Goal: Information Seeking & Learning: Learn about a topic

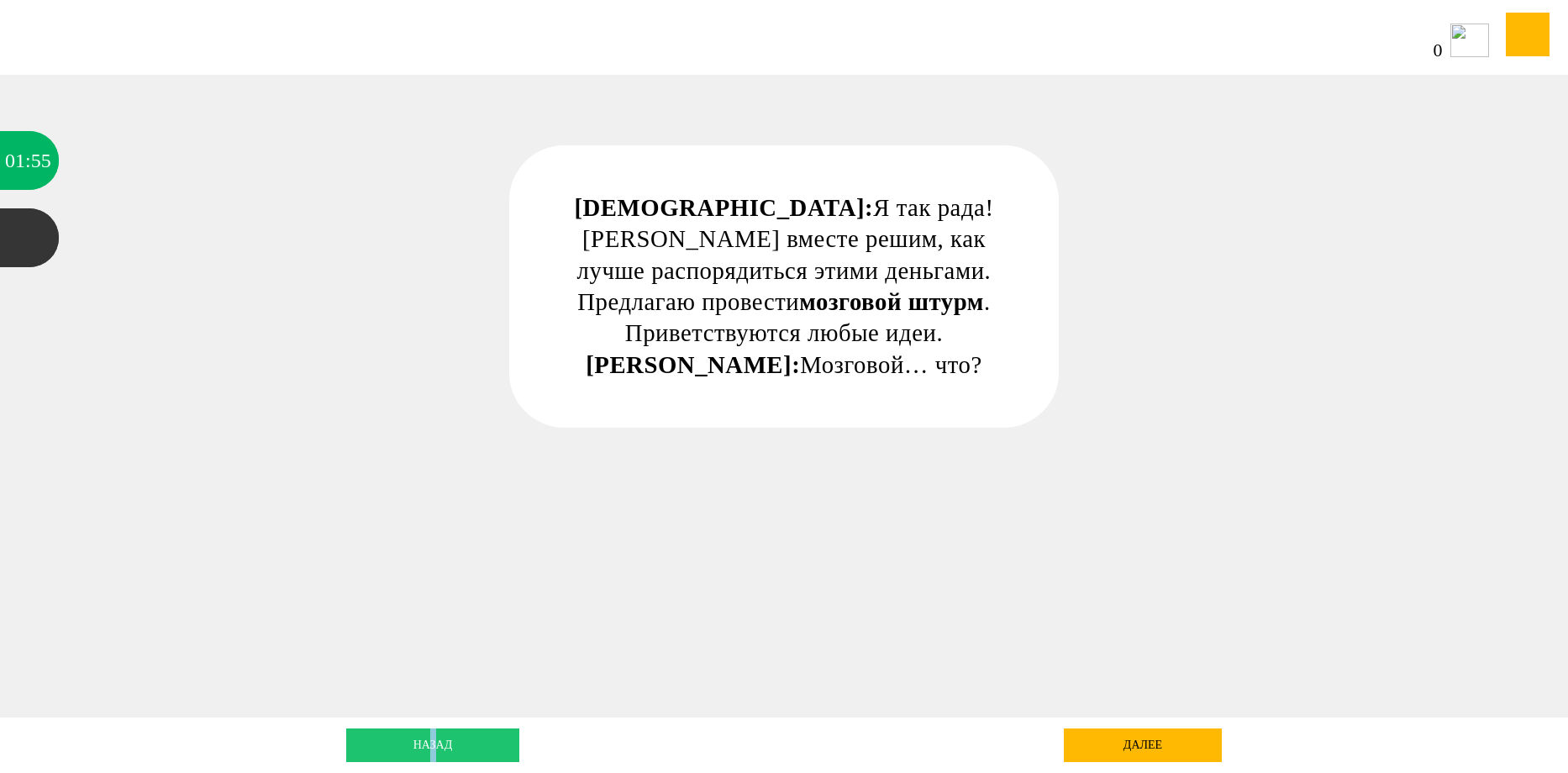
click at [454, 739] on link "назад" at bounding box center [432, 745] width 173 height 33
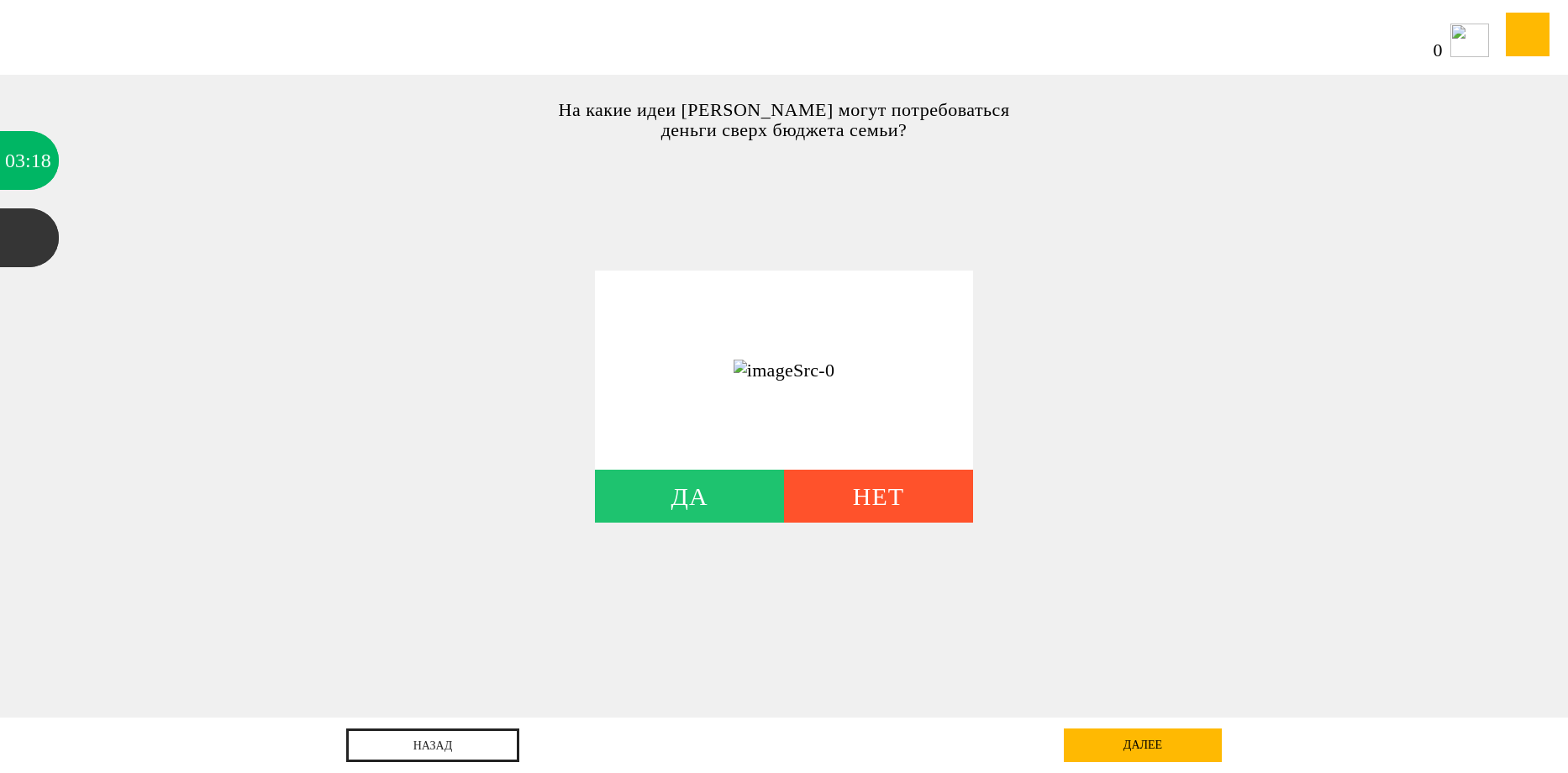
click at [698, 500] on div "Да" at bounding box center [688, 496] width 189 height 53
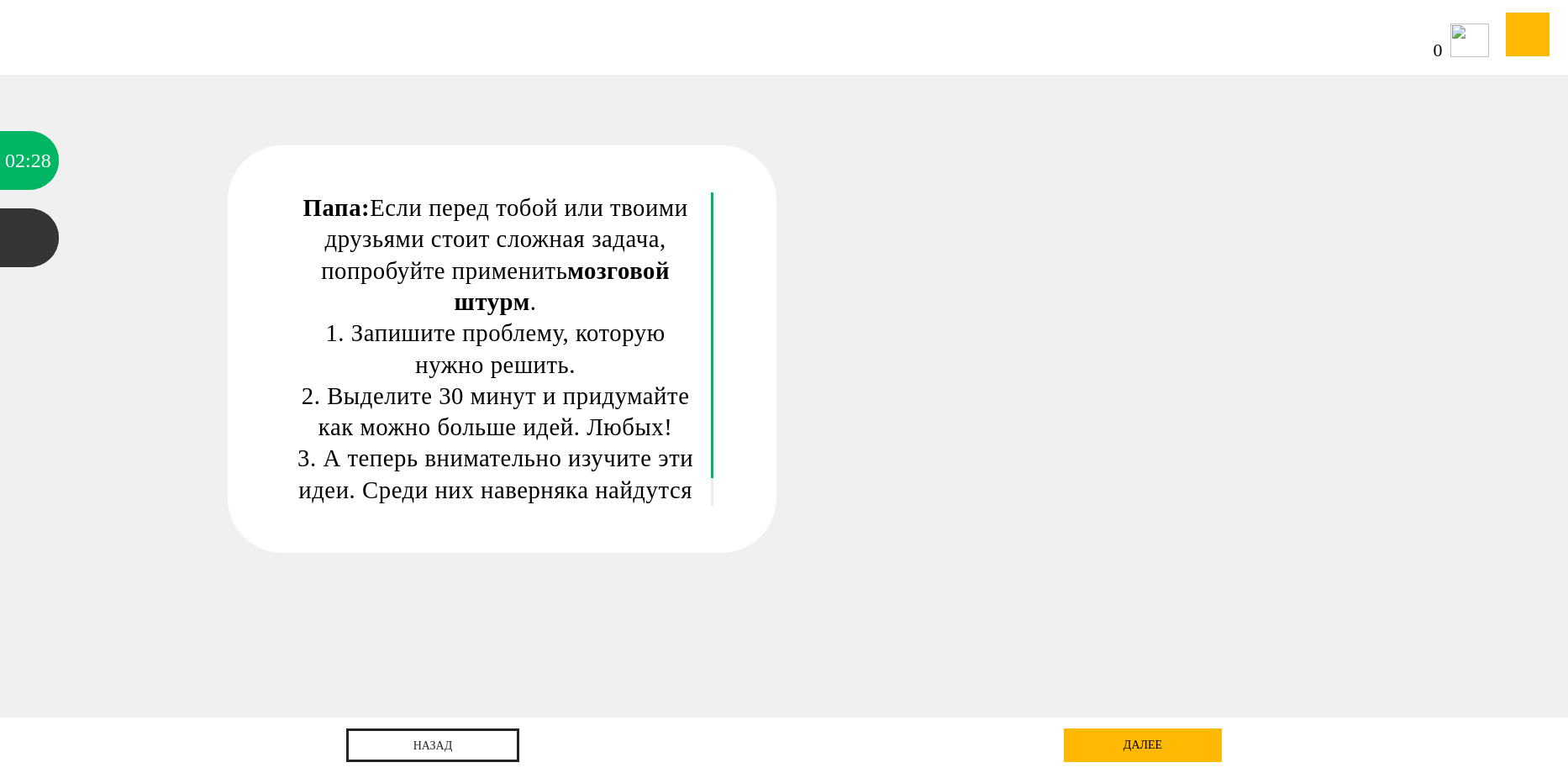
click at [1155, 744] on div "далее" at bounding box center [1142, 745] width 158 height 33
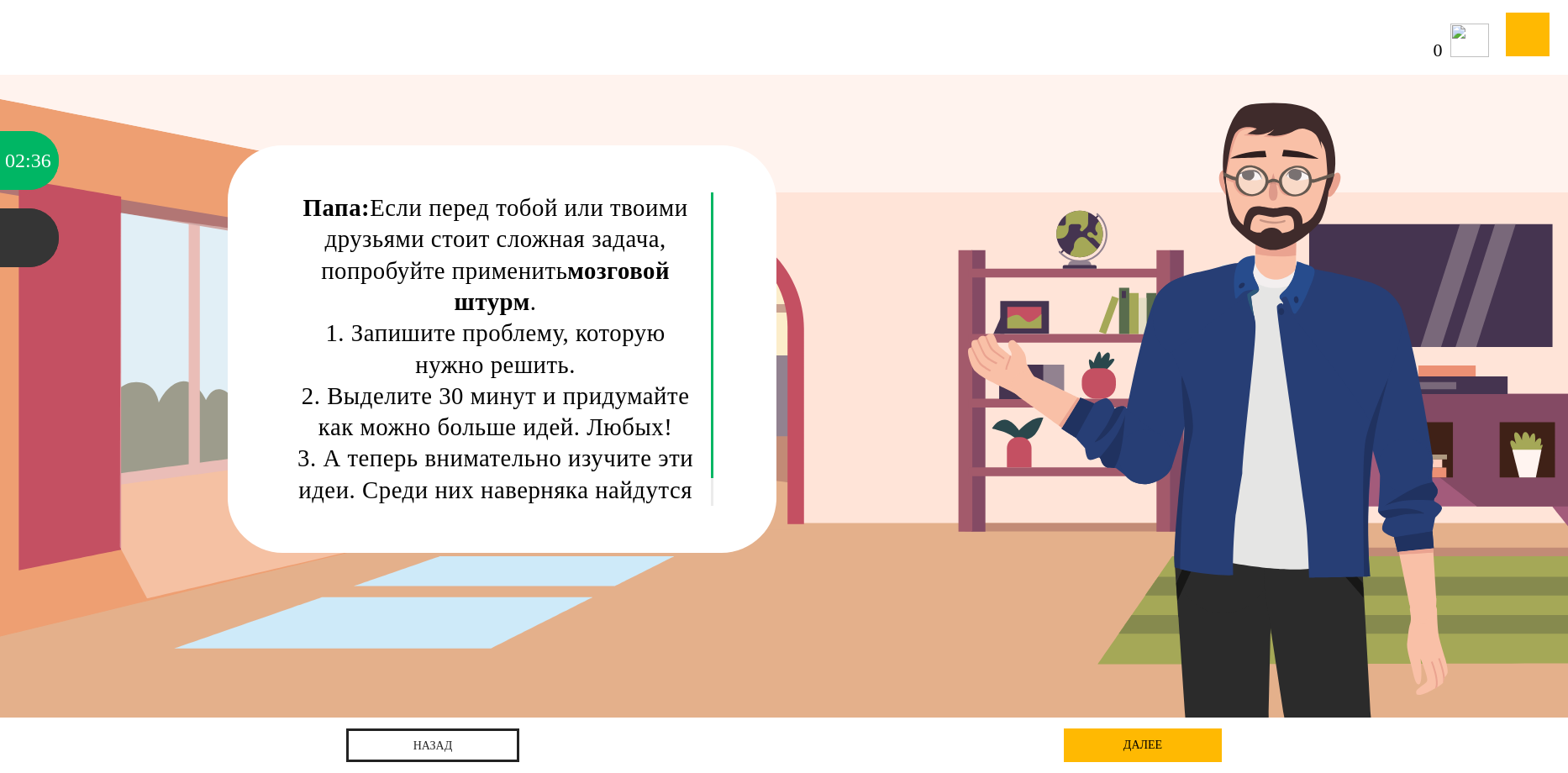
click at [1245, 378] on div "Папа: Если перед тобой или твоими друзьями стоит сложная задача, попробуйте при…" at bounding box center [783, 396] width 1411 height 643
click at [1155, 736] on div "далее" at bounding box center [1142, 745] width 158 height 33
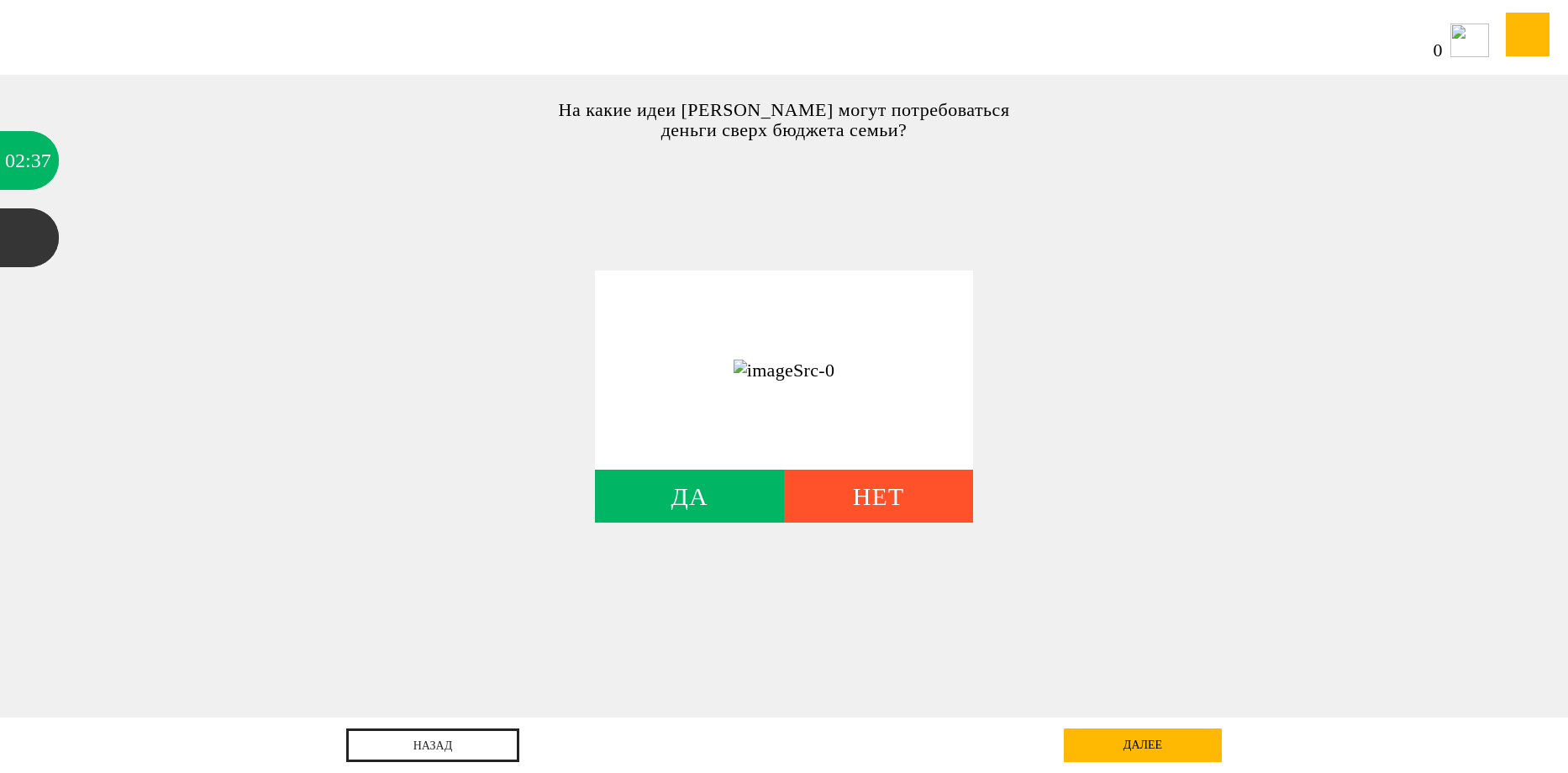
click at [741, 372] on img at bounding box center [784, 370] width 100 height 22
drag, startPoint x: 789, startPoint y: 359, endPoint x: 1159, endPoint y: 316, distance: 372.5
click at [1159, 316] on div "На какие идеи Рублёвым могут потребоваться деньги сверх бюджета семьи? Да Нет Д…" at bounding box center [784, 396] width 1568 height 643
click at [743, 368] on img at bounding box center [784, 370] width 100 height 22
click at [719, 465] on div at bounding box center [783, 370] width 378 height 199
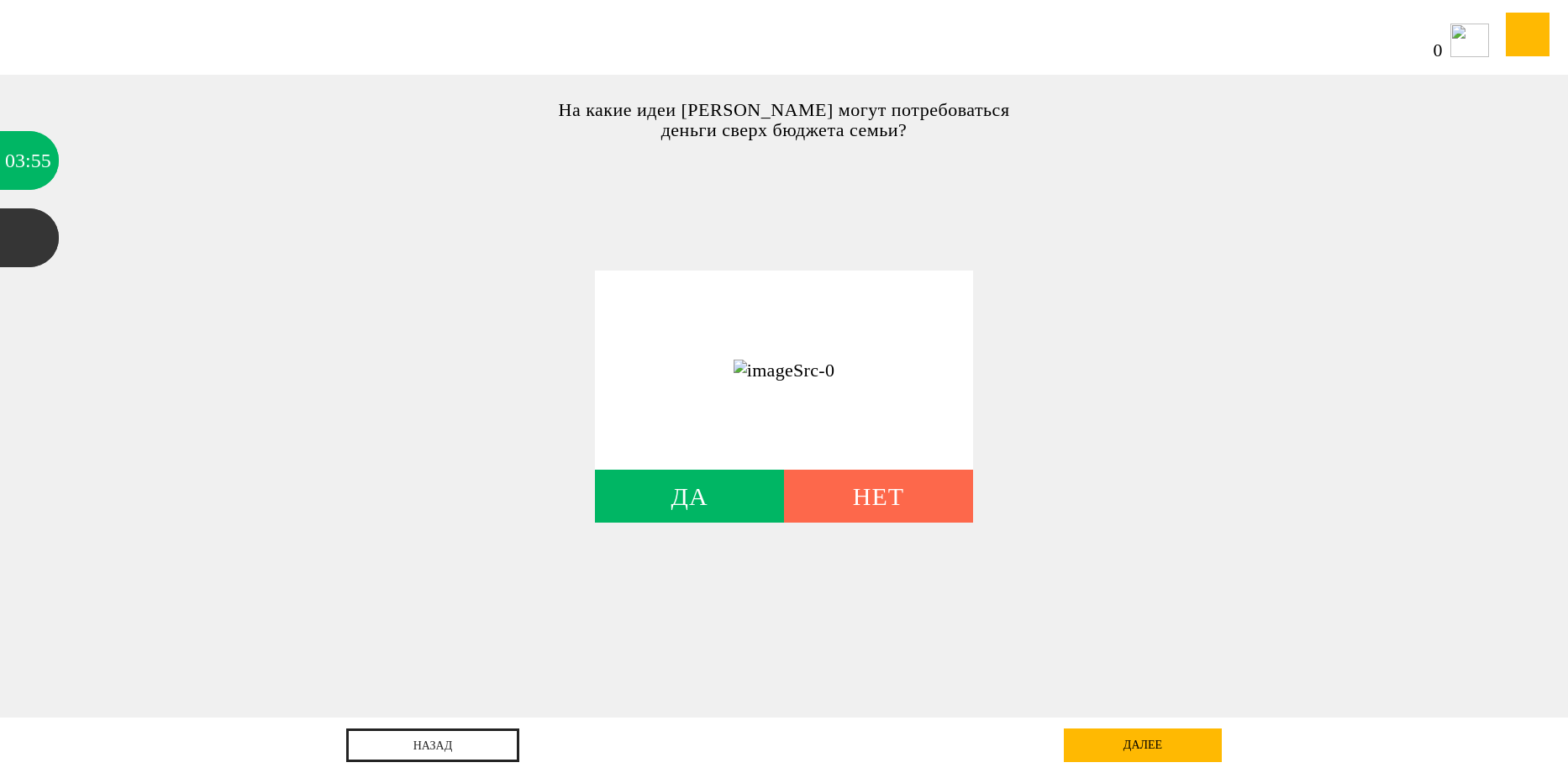
click at [862, 500] on div "Нет" at bounding box center [878, 496] width 189 height 53
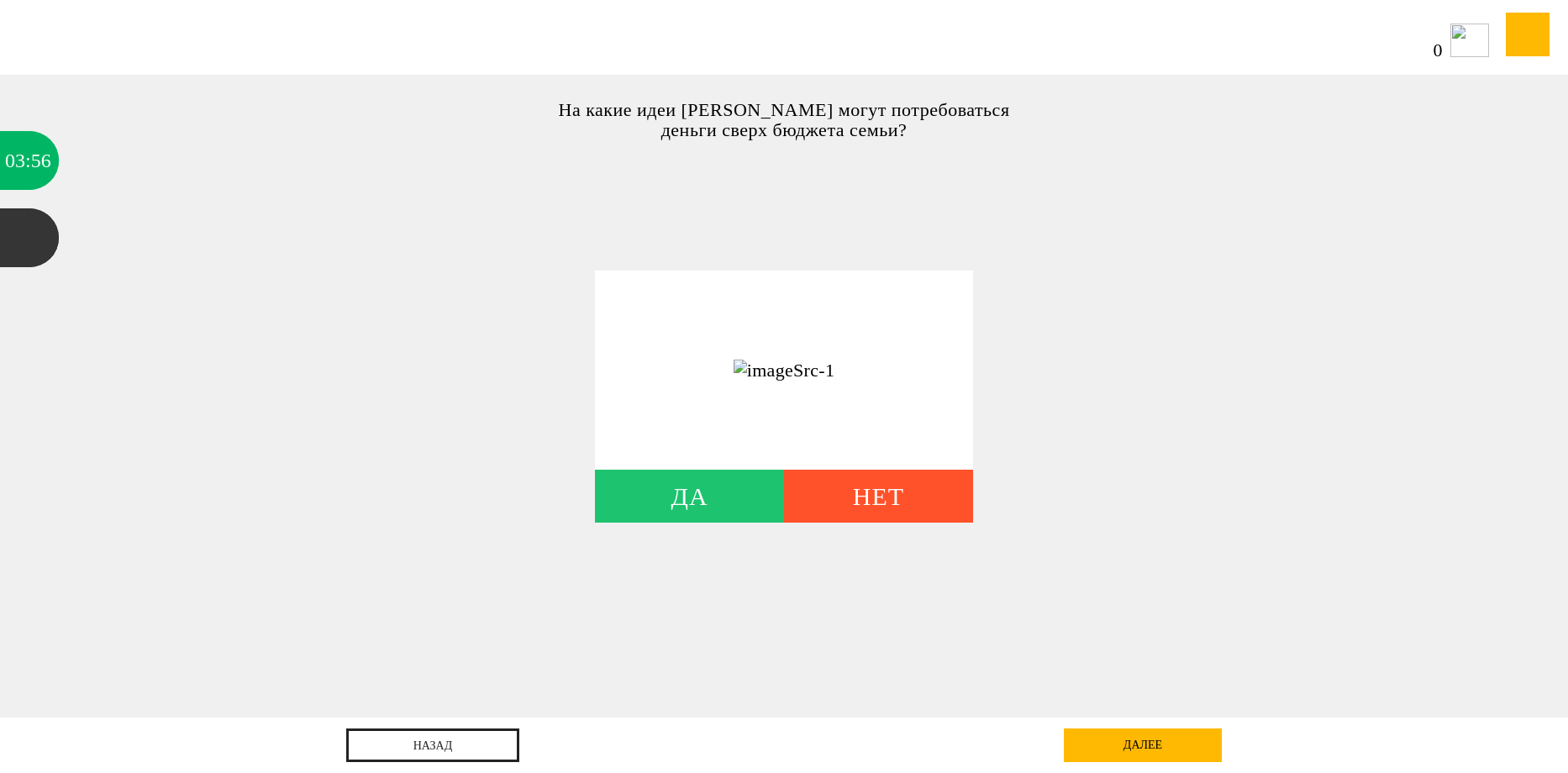
click at [681, 472] on div "Да" at bounding box center [688, 496] width 189 height 53
click at [713, 495] on div "Да" at bounding box center [688, 496] width 189 height 53
click at [1474, 430] on div "На какие идеи Рублёвым могут потребоваться деньги сверх бюджета семьи? Да Нет Д…" at bounding box center [784, 396] width 1568 height 643
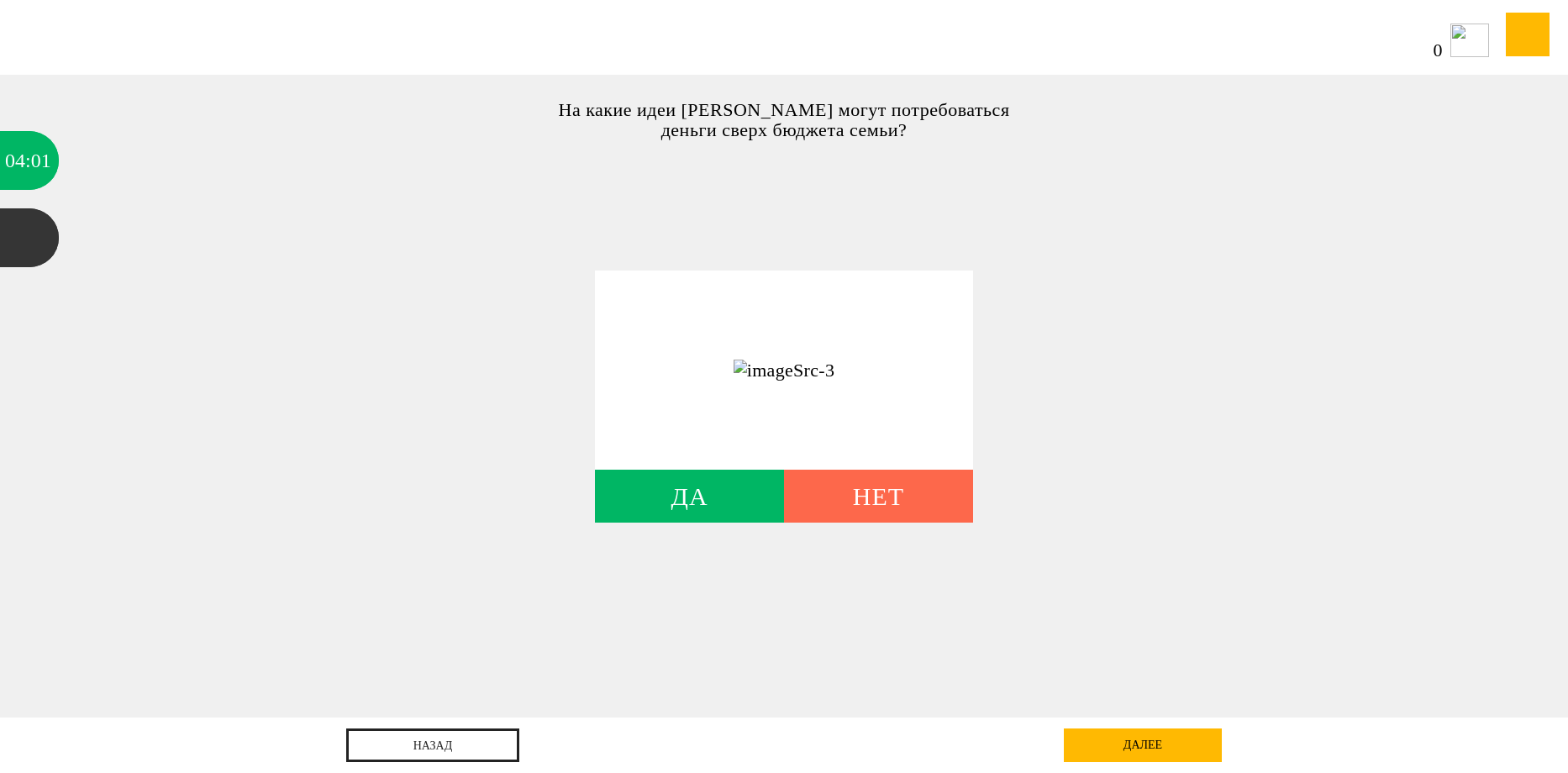
click at [880, 485] on div "Нет" at bounding box center [878, 496] width 189 height 53
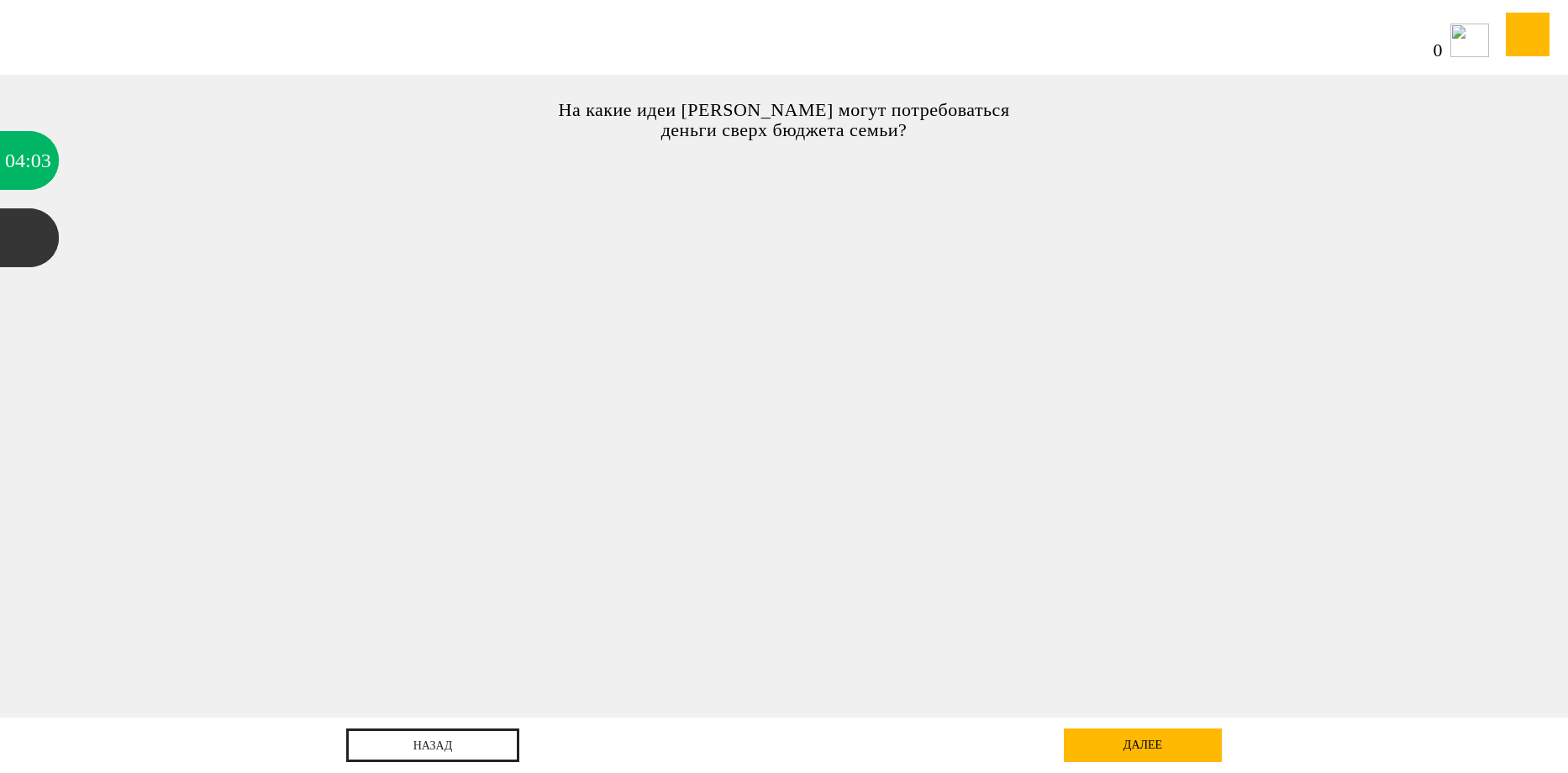
click at [1492, 402] on div "На какие идеи Рублёвым могут потребоваться деньги сверх бюджета семьи? Да Нет Д…" at bounding box center [784, 396] width 1568 height 643
click at [1124, 739] on div "далее" at bounding box center [1142, 745] width 158 height 33
click at [154, 321] on div "На какие идеи Рублёвым могут потребоваться деньги сверх бюджета семьи? Да Нет Д…" at bounding box center [784, 396] width 1568 height 643
click at [121, 214] on div "На какие идеи Рублёвым могут потребоваться деньги сверх бюджета семьи? Да Нет Д…" at bounding box center [784, 396] width 1568 height 643
drag, startPoint x: 615, startPoint y: 666, endPoint x: 517, endPoint y: 706, distance: 105.8
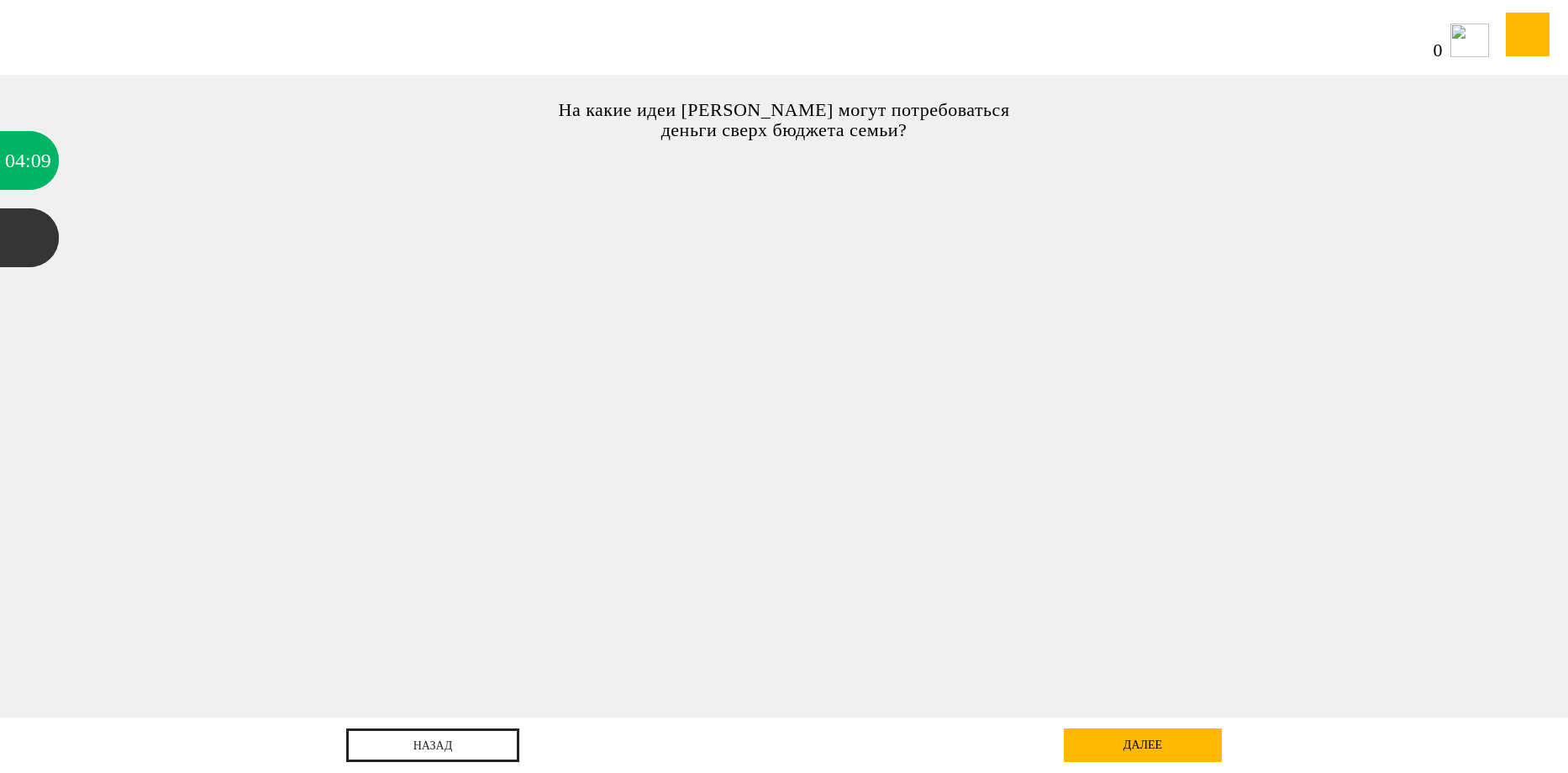
click at [535, 698] on div "На какие идеи Рублёвым могут потребоваться деньги сверх бюджета семьи? Да Нет Д…" at bounding box center [784, 396] width 1568 height 643
click at [441, 751] on link "назад" at bounding box center [432, 745] width 173 height 33
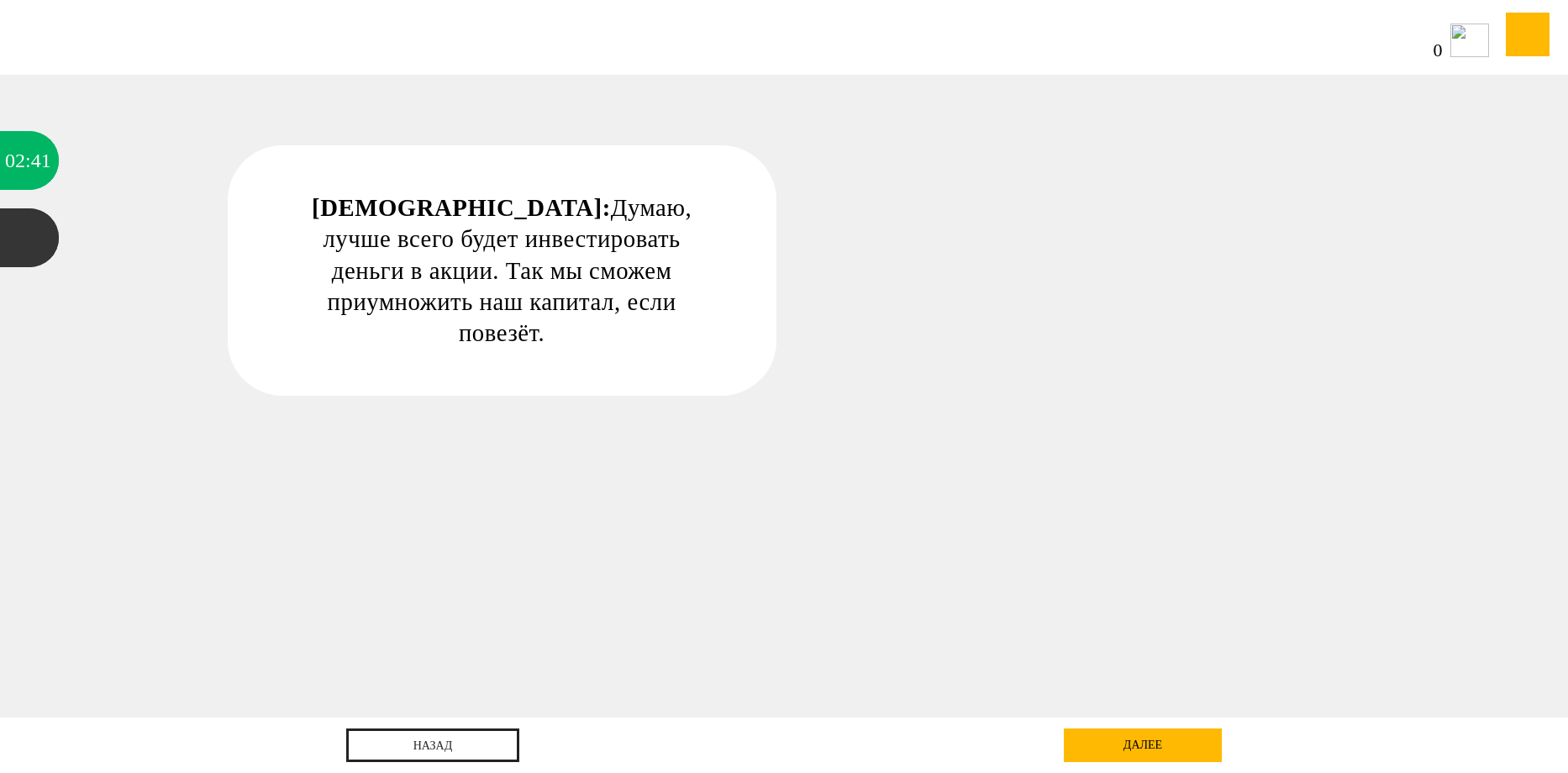
click at [1118, 754] on div "далее" at bounding box center [1142, 745] width 158 height 33
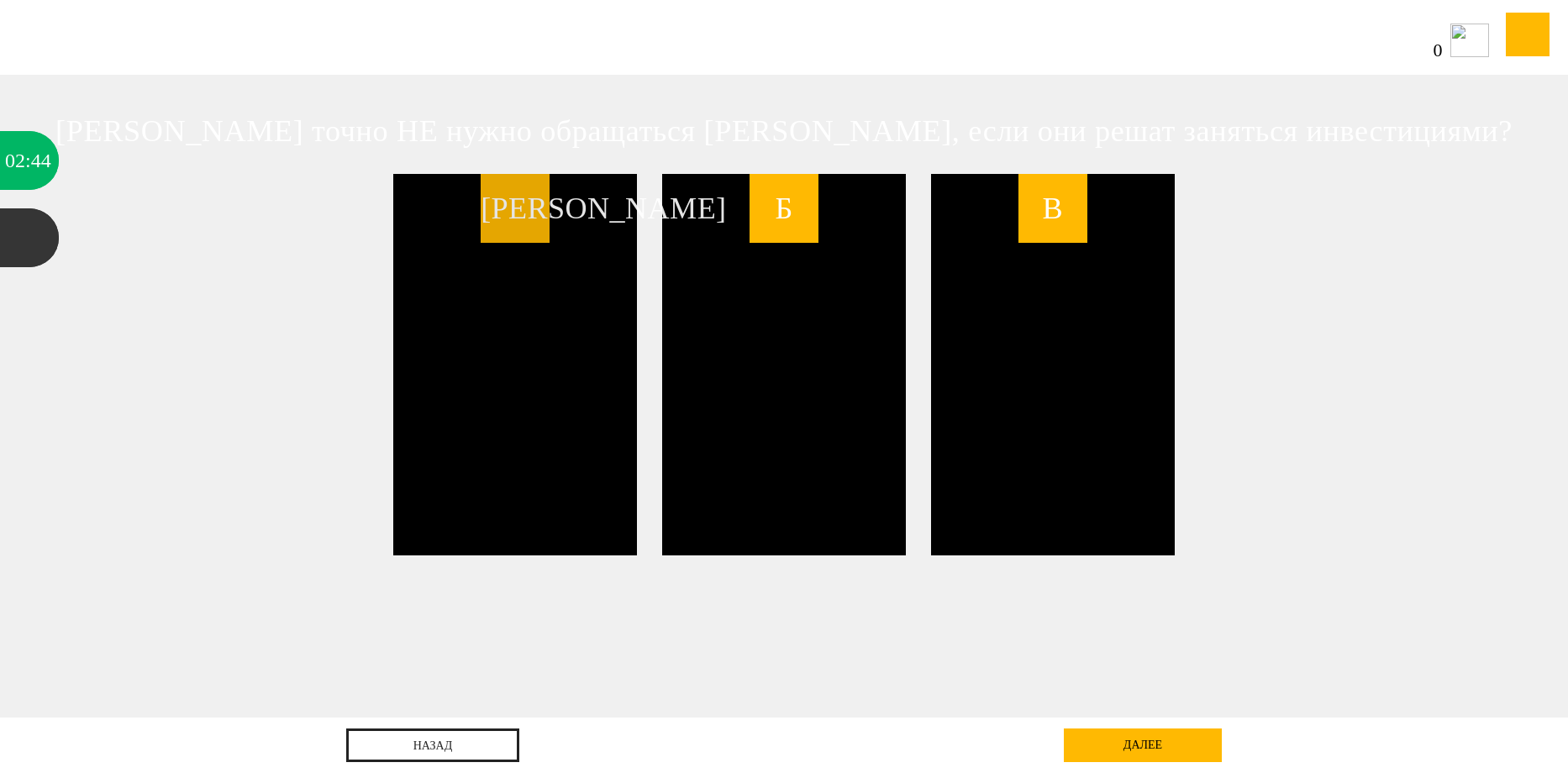
click at [533, 218] on span "А" at bounding box center [515, 208] width 69 height 69
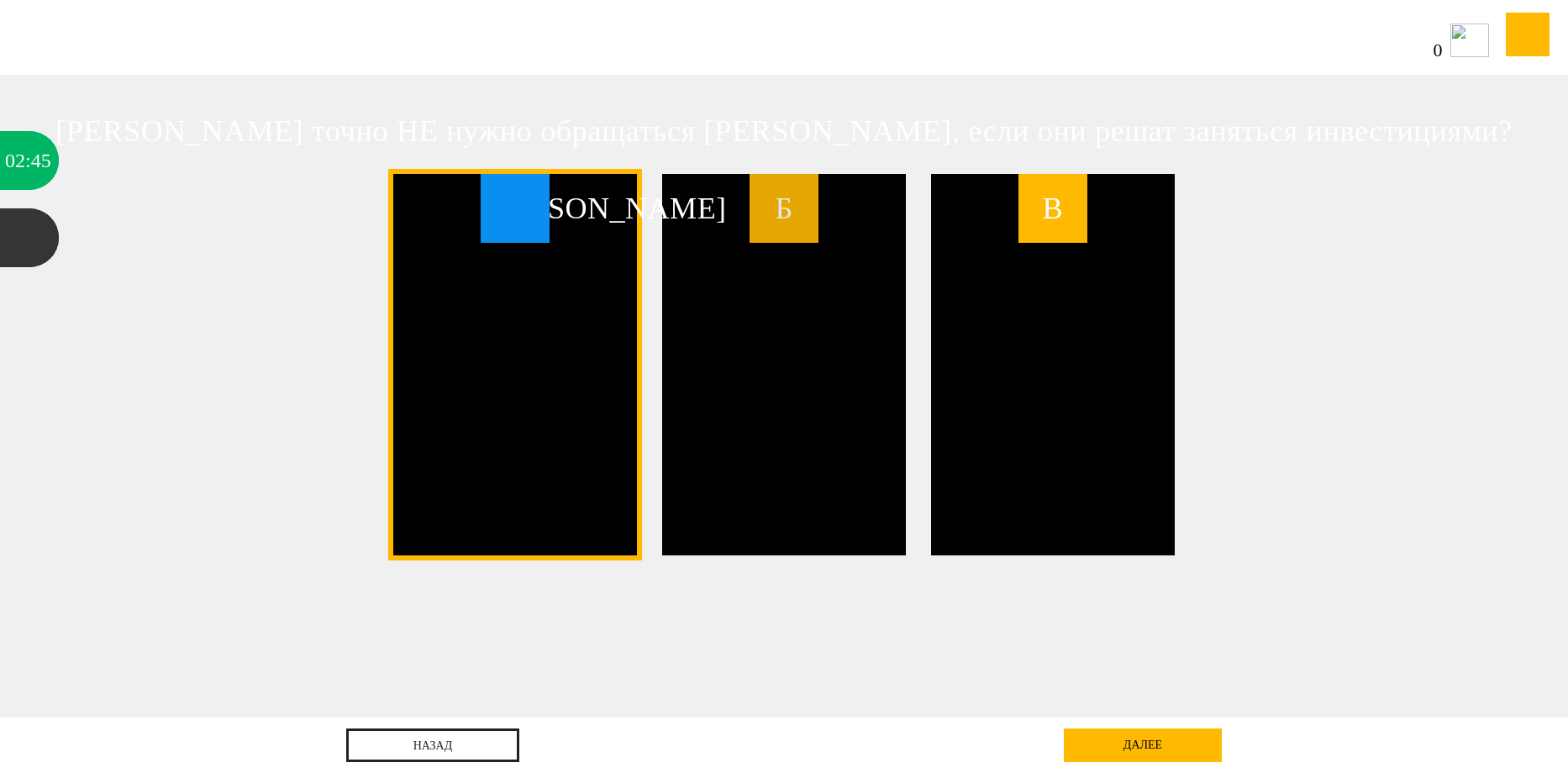
click at [808, 223] on span "Б" at bounding box center [783, 208] width 69 height 69
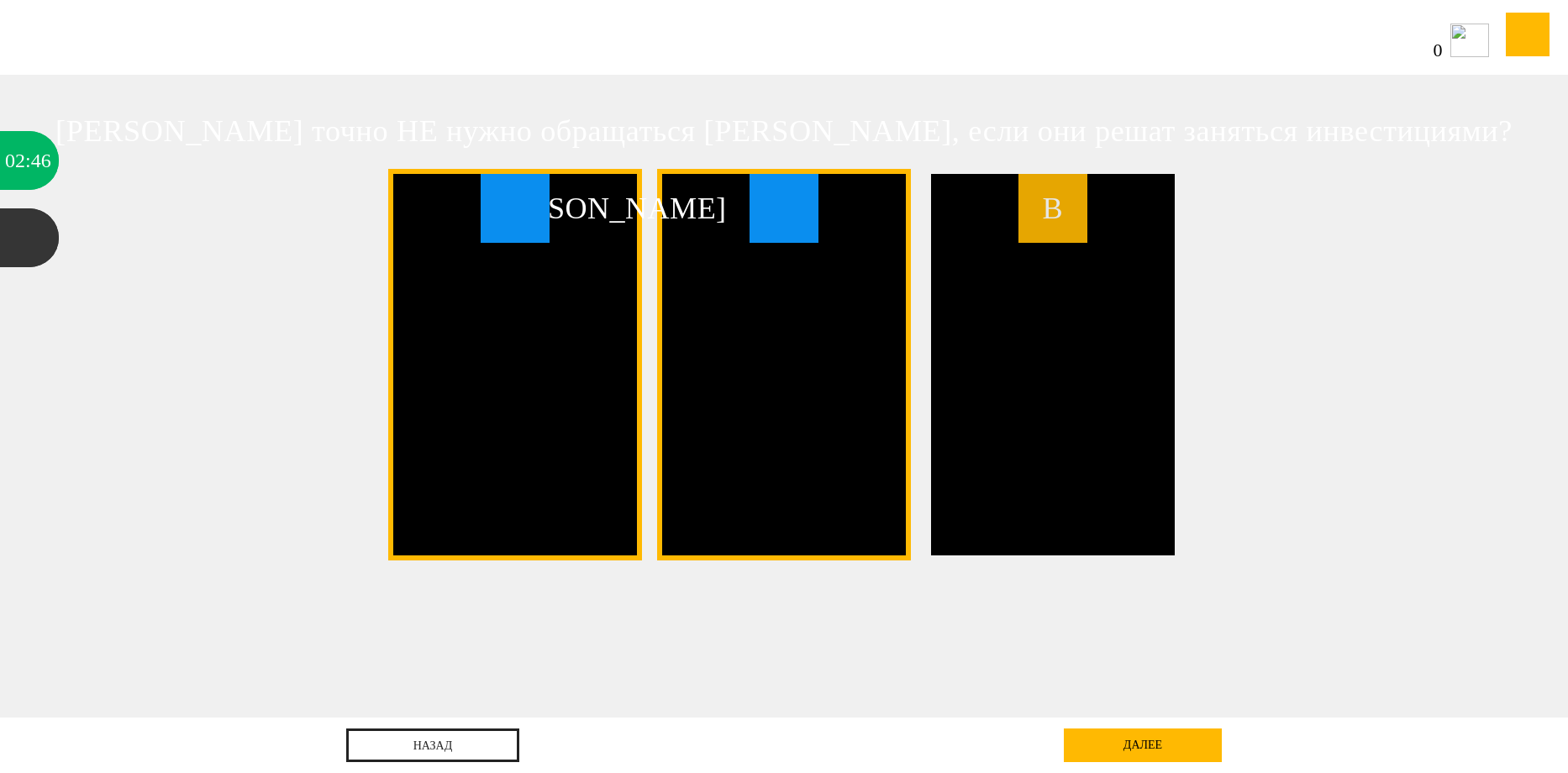
click at [1080, 218] on span "В" at bounding box center [1052, 208] width 69 height 69
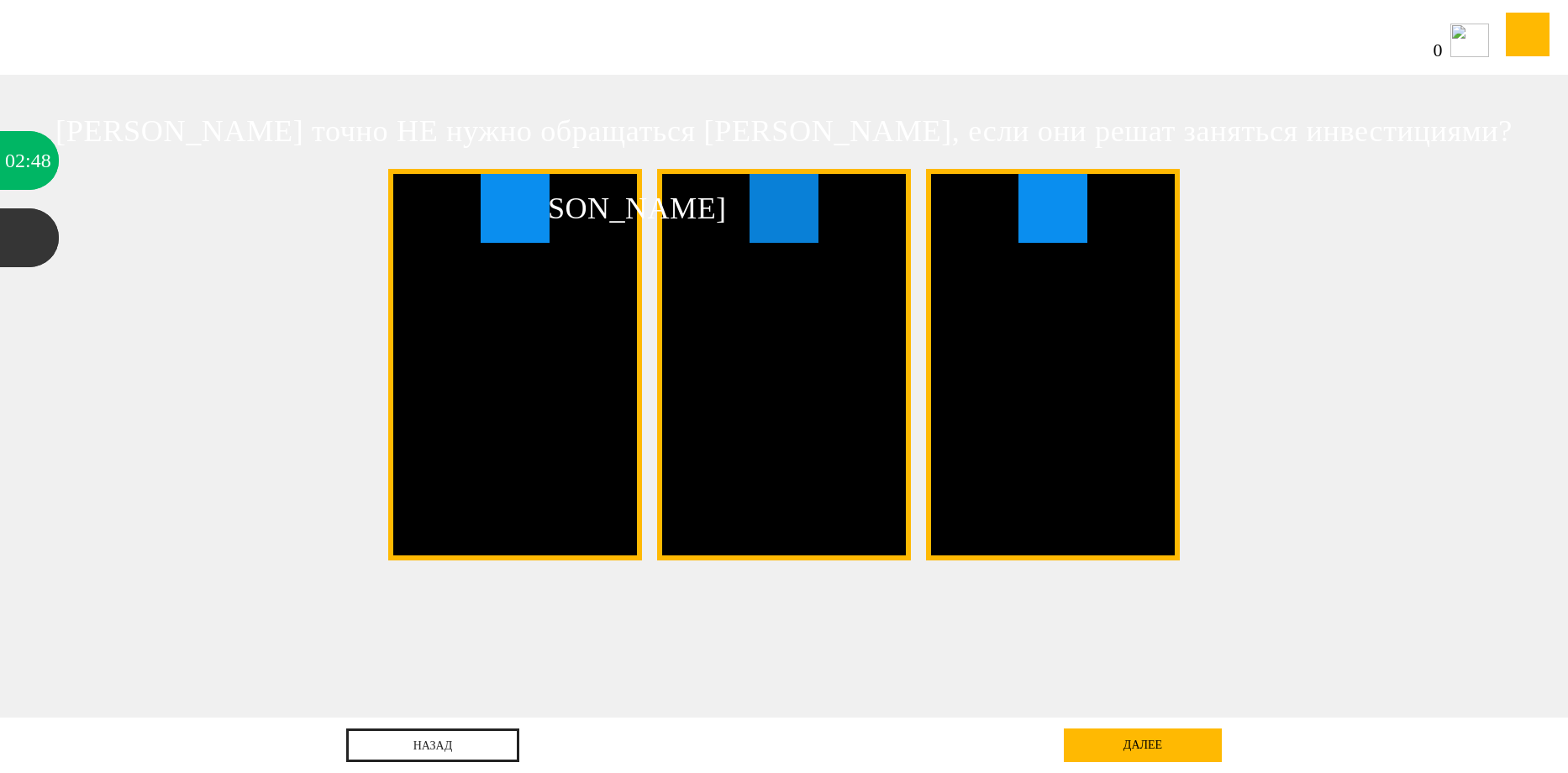
click at [777, 215] on span "Б" at bounding box center [783, 208] width 69 height 69
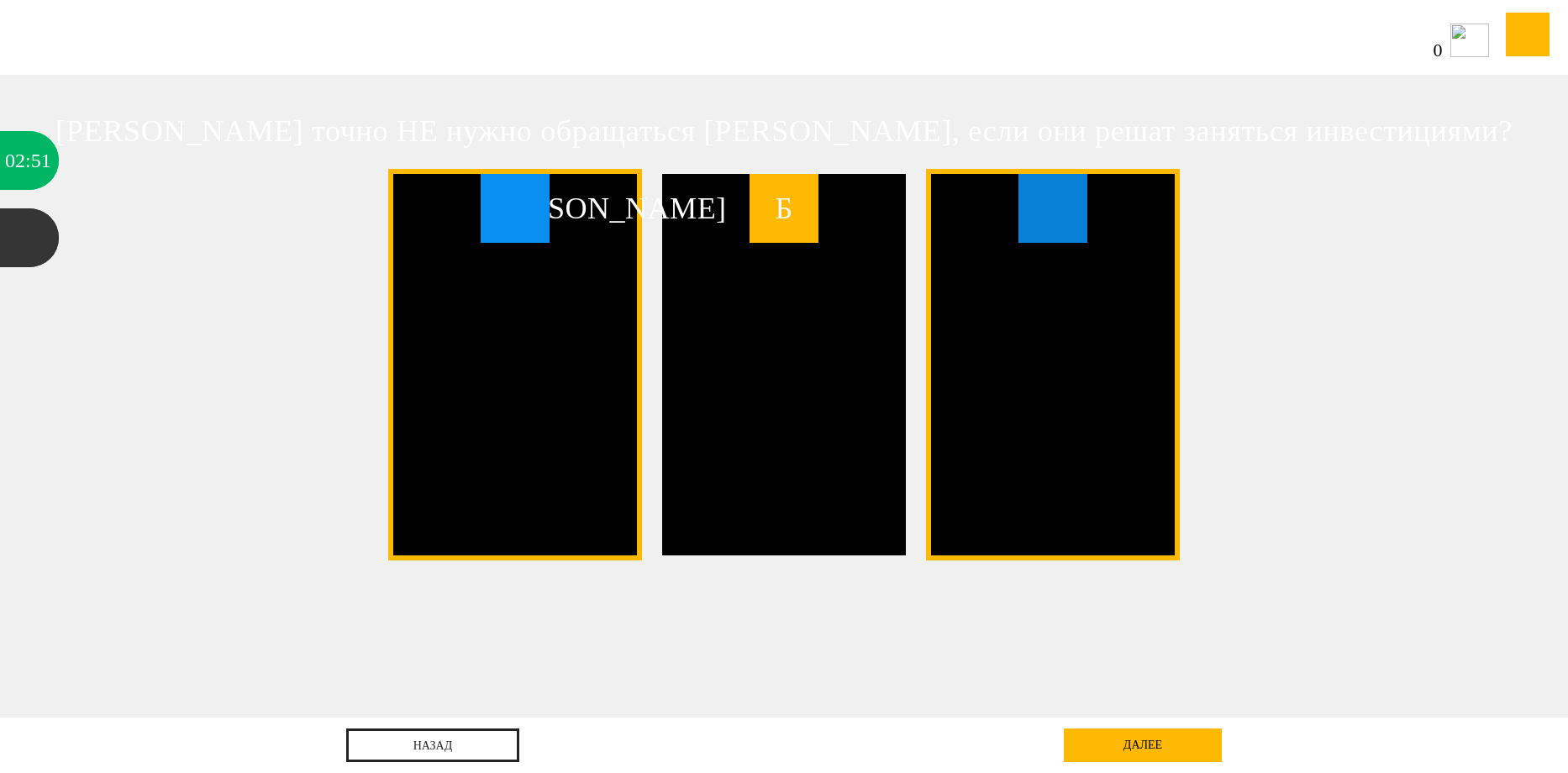
click at [1019, 212] on span "В" at bounding box center [1052, 208] width 69 height 69
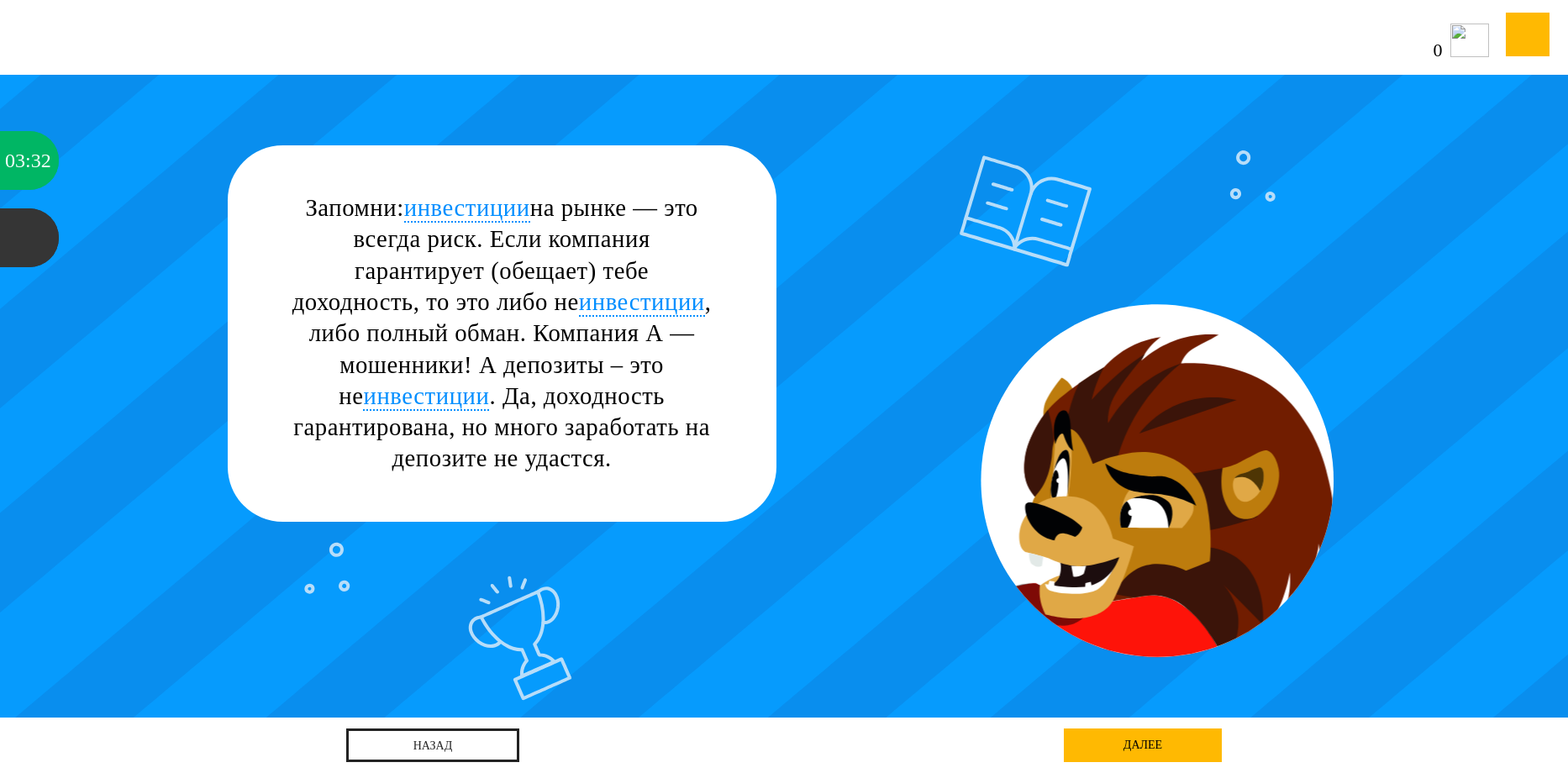
click at [1135, 747] on div "далее" at bounding box center [1142, 745] width 158 height 33
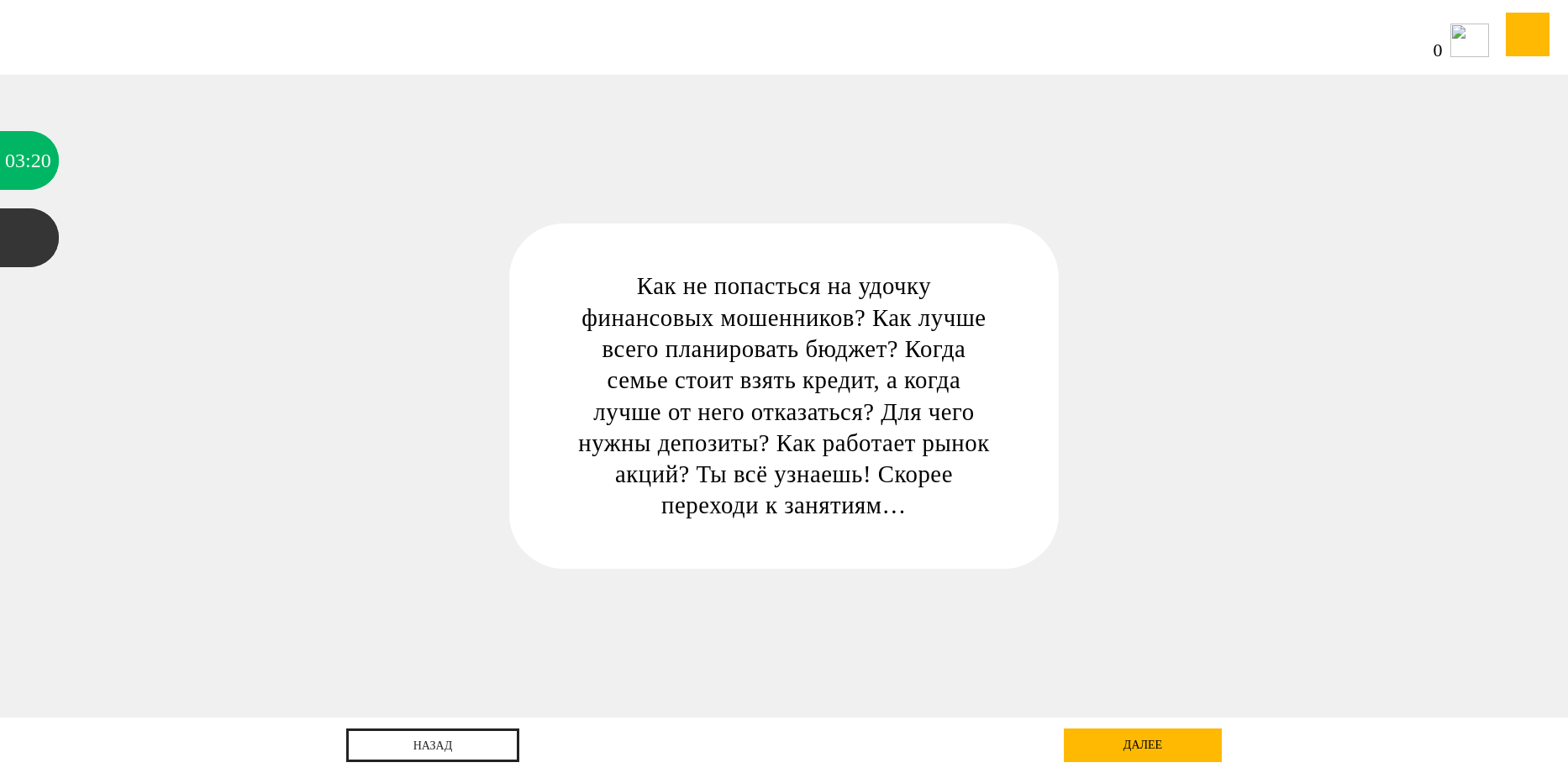
click at [820, 523] on div "Как не попасться на удочку финансовых мошенников? Как лучше всего планировать б…" at bounding box center [783, 396] width 549 height 344
click at [1165, 760] on div "далее" at bounding box center [1142, 745] width 158 height 33
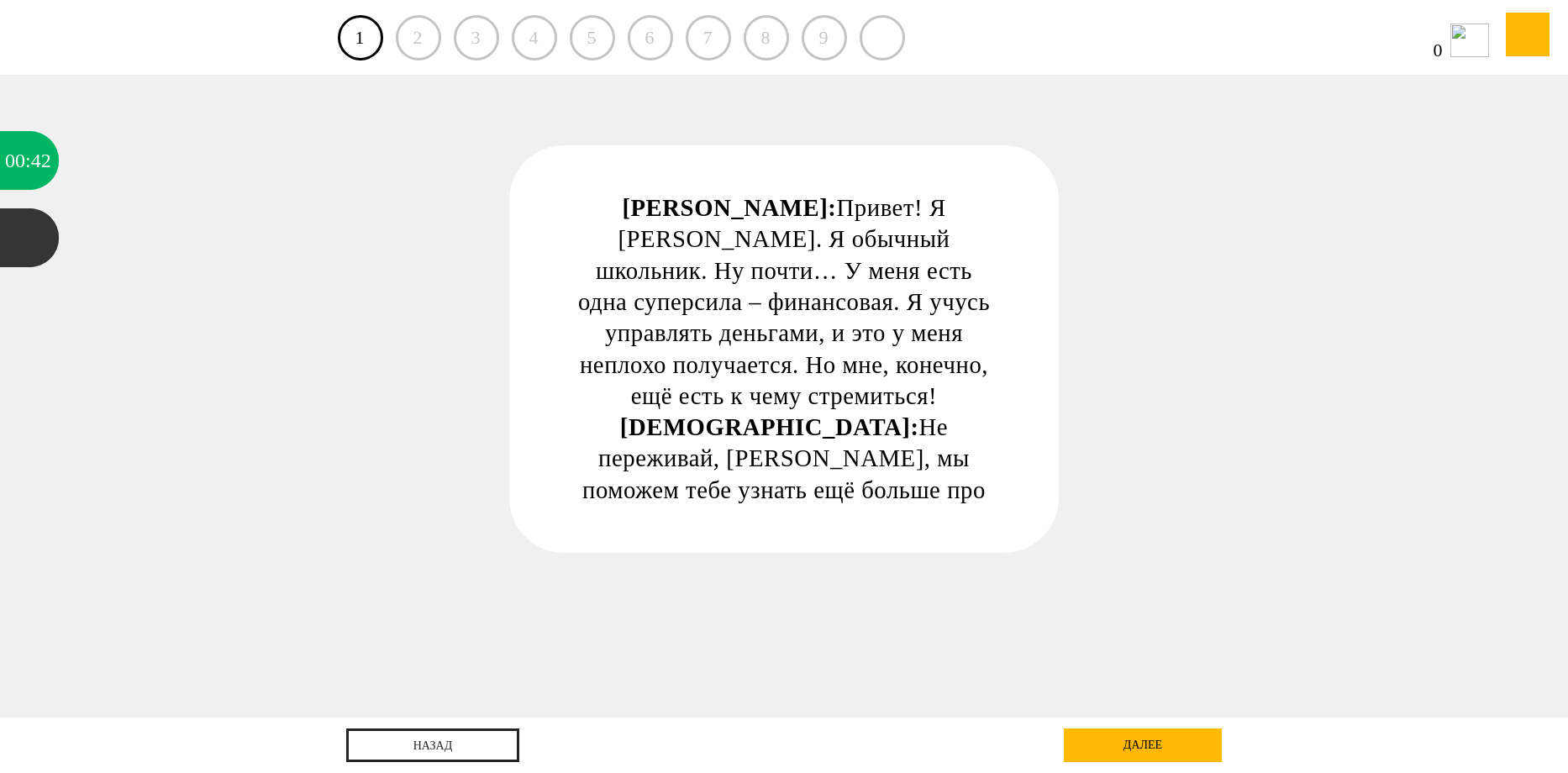
click at [417, 31] on div "2" at bounding box center [418, 38] width 46 height 46
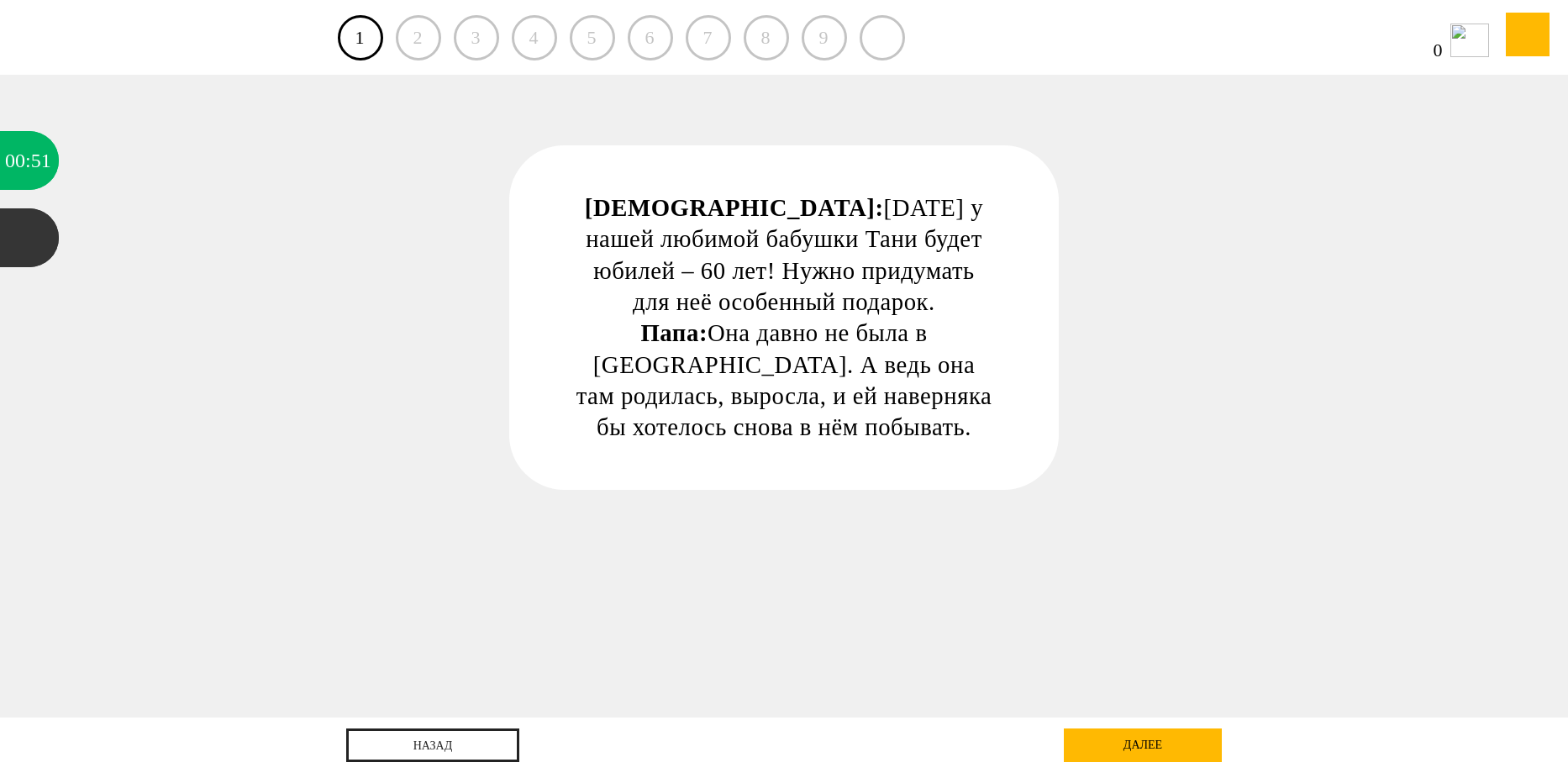
drag, startPoint x: 1184, startPoint y: 754, endPoint x: 1175, endPoint y: 721, distance: 34.2
click at [1184, 749] on div "далее" at bounding box center [1142, 745] width 158 height 33
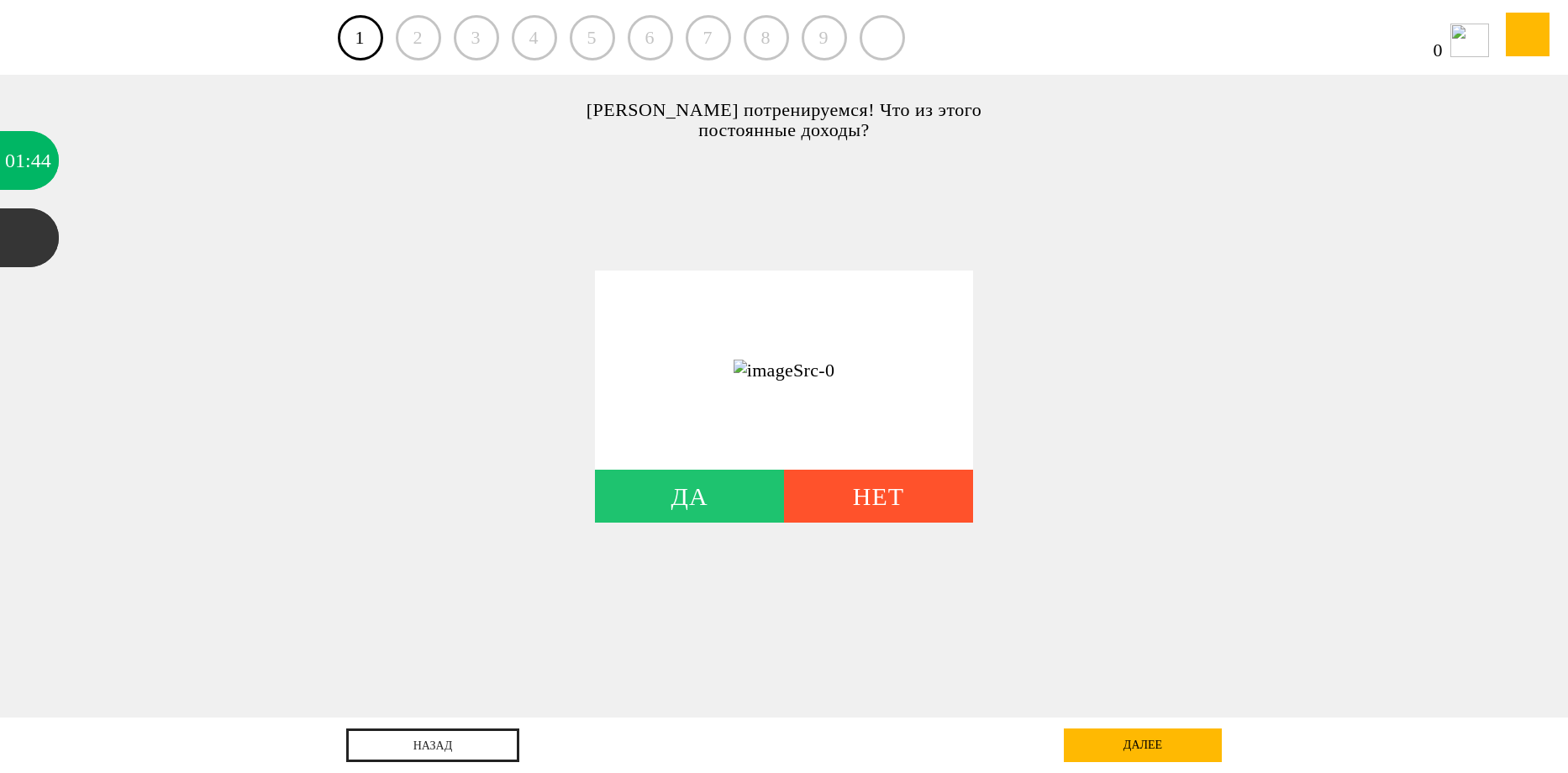
click at [686, 490] on div "Да" at bounding box center [688, 496] width 189 height 53
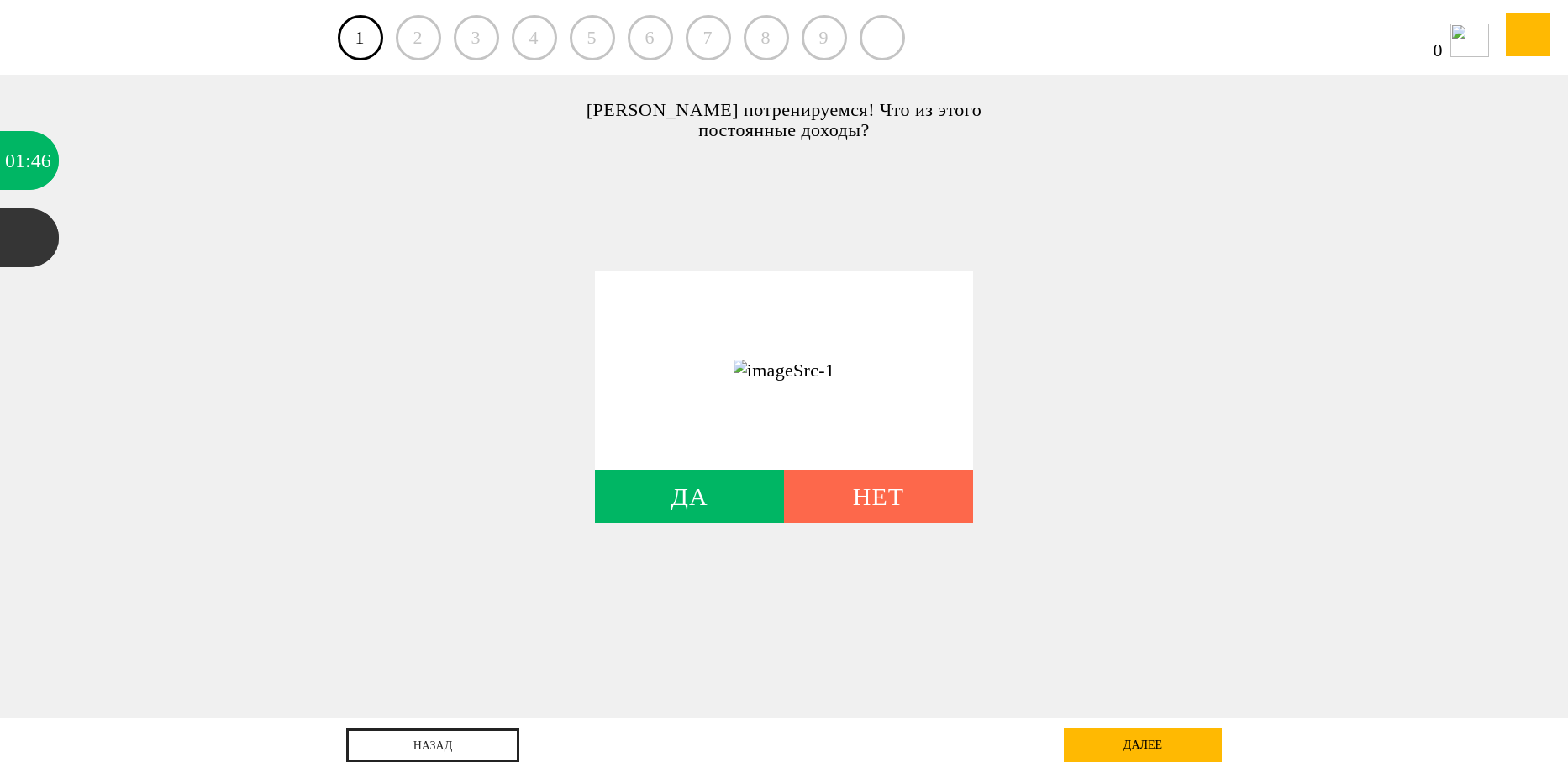
click at [835, 488] on div "Нет" at bounding box center [878, 496] width 189 height 53
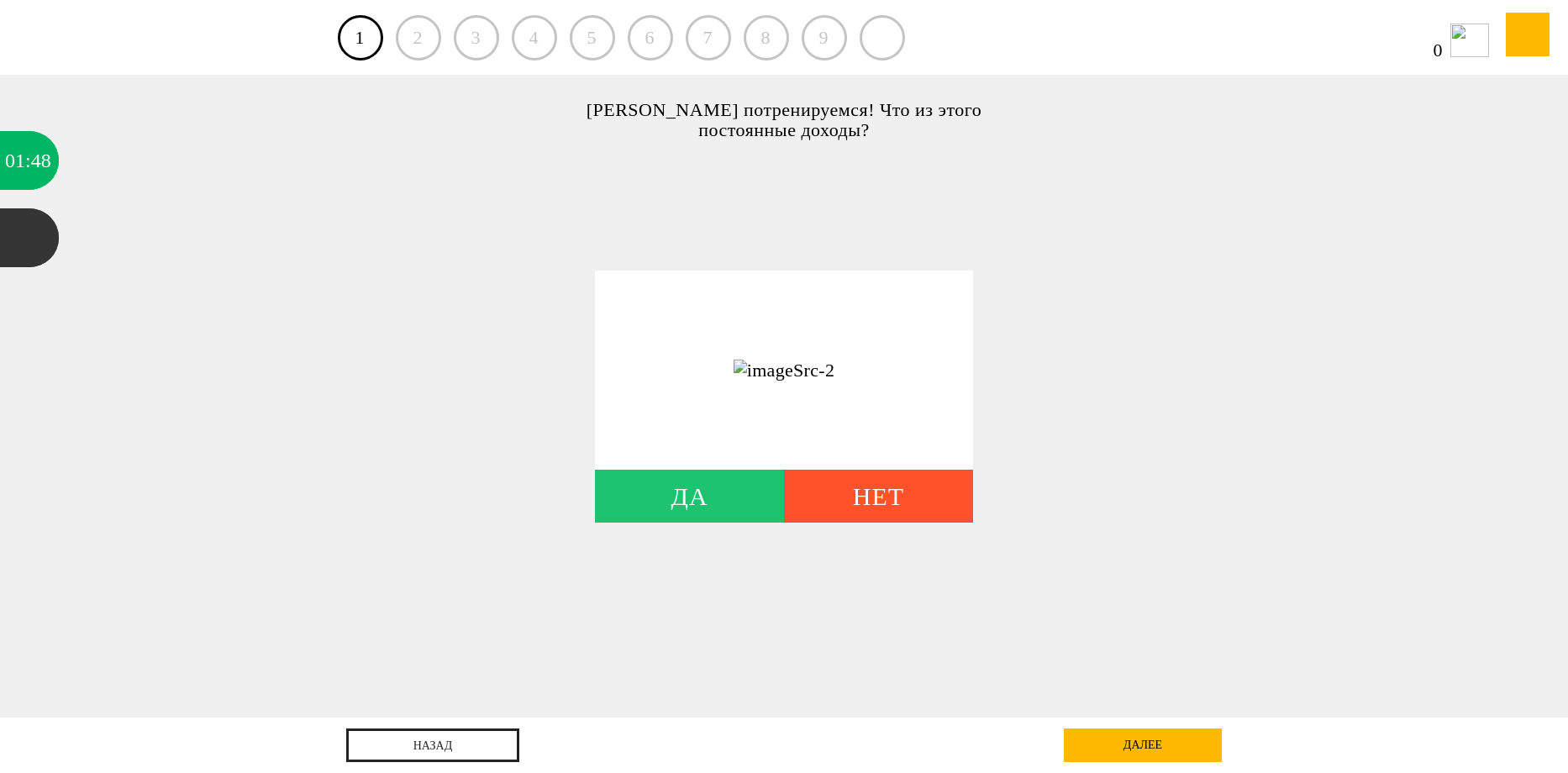
click at [676, 503] on div "Да" at bounding box center [688, 496] width 189 height 53
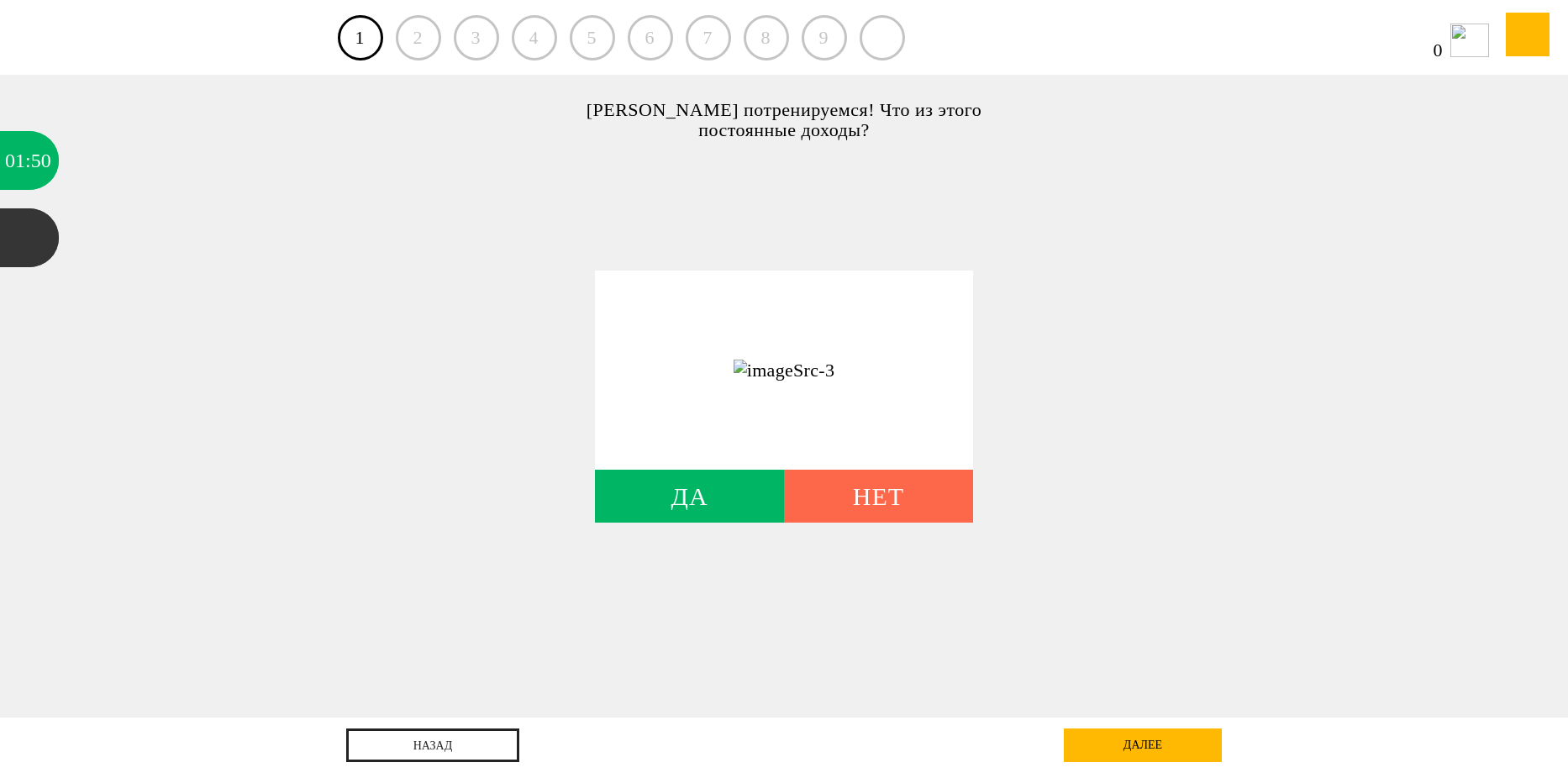
click at [870, 518] on div "Нет" at bounding box center [878, 496] width 189 height 53
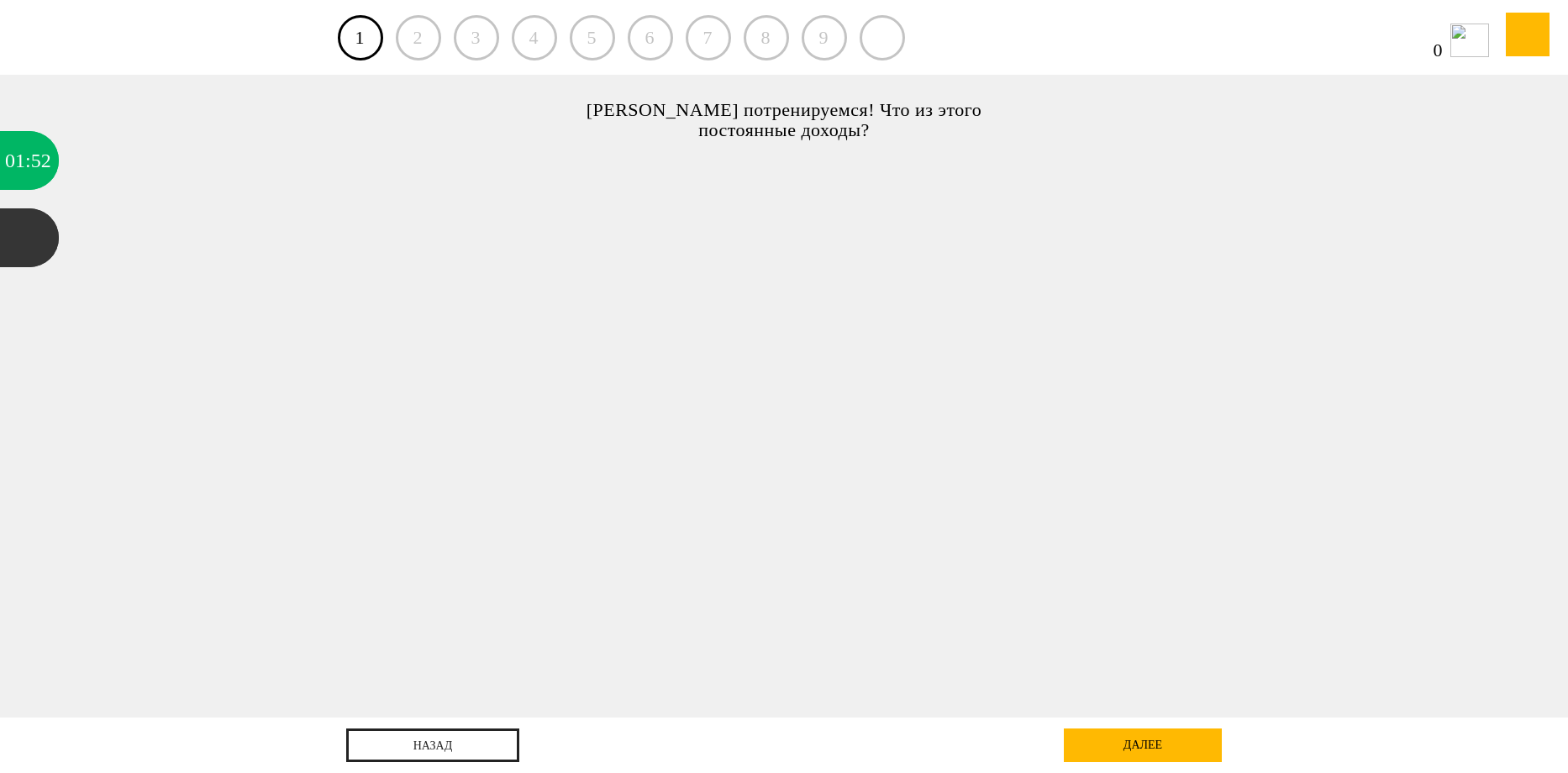
click at [870, 518] on div "[PERSON_NAME] потренируемся! Что из этого постоянные доходы? Да Нет Да Нет Да Н…" at bounding box center [784, 396] width 1568 height 643
click at [1135, 749] on div "далее" at bounding box center [1142, 745] width 158 height 33
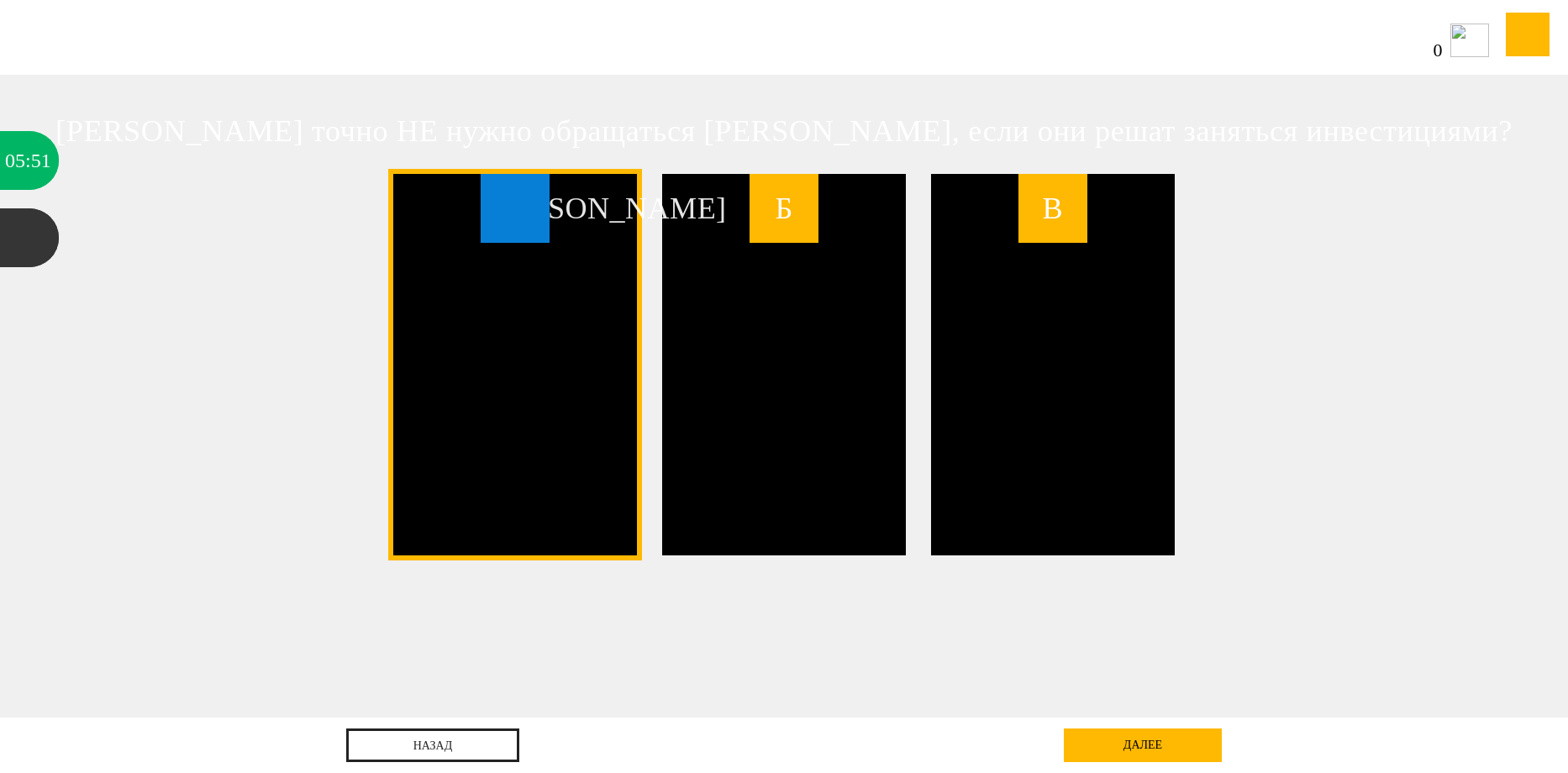
click at [502, 230] on span "[PERSON_NAME]" at bounding box center [515, 208] width 69 height 69
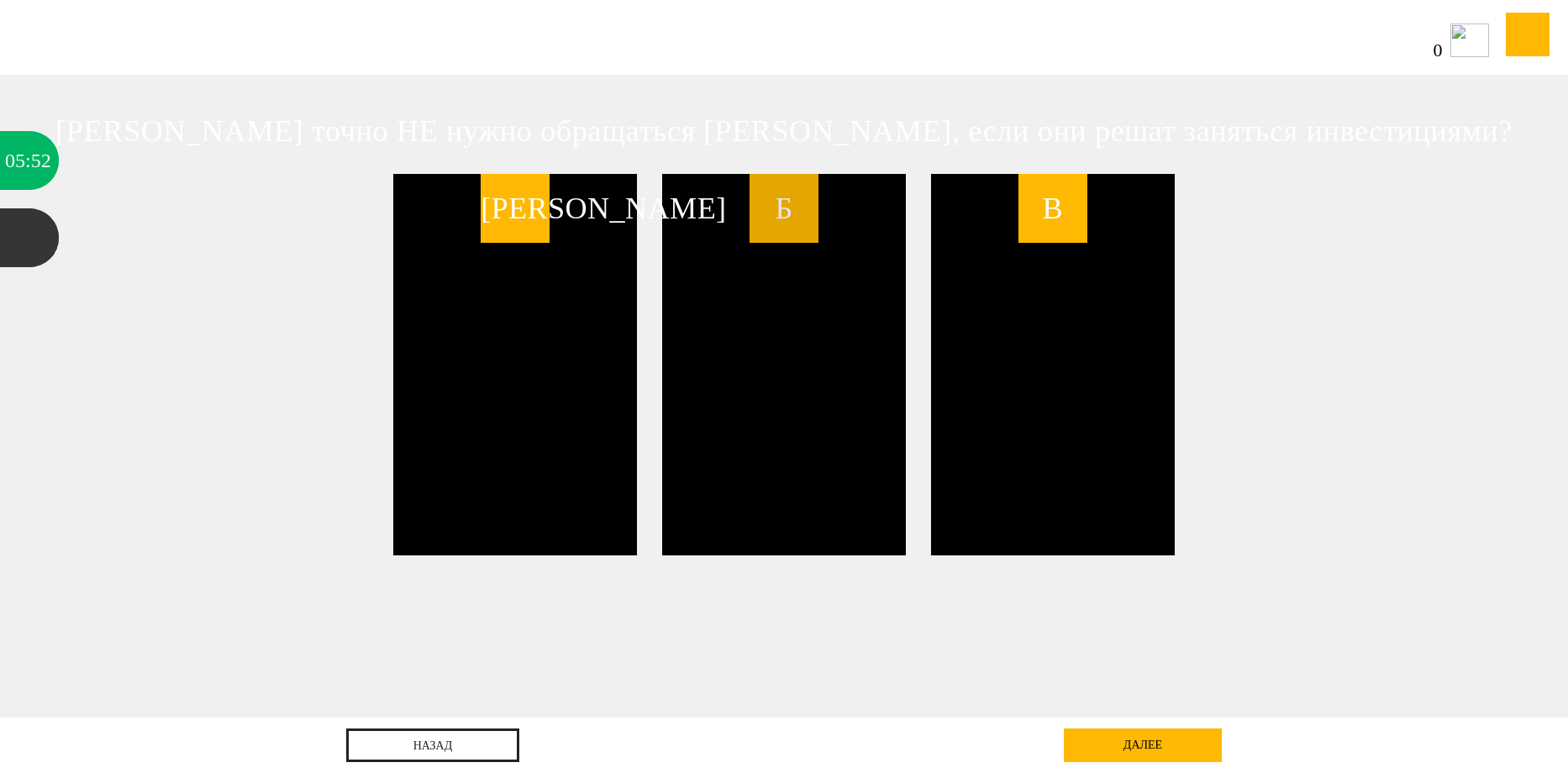
click at [790, 220] on span "Б" at bounding box center [783, 208] width 69 height 69
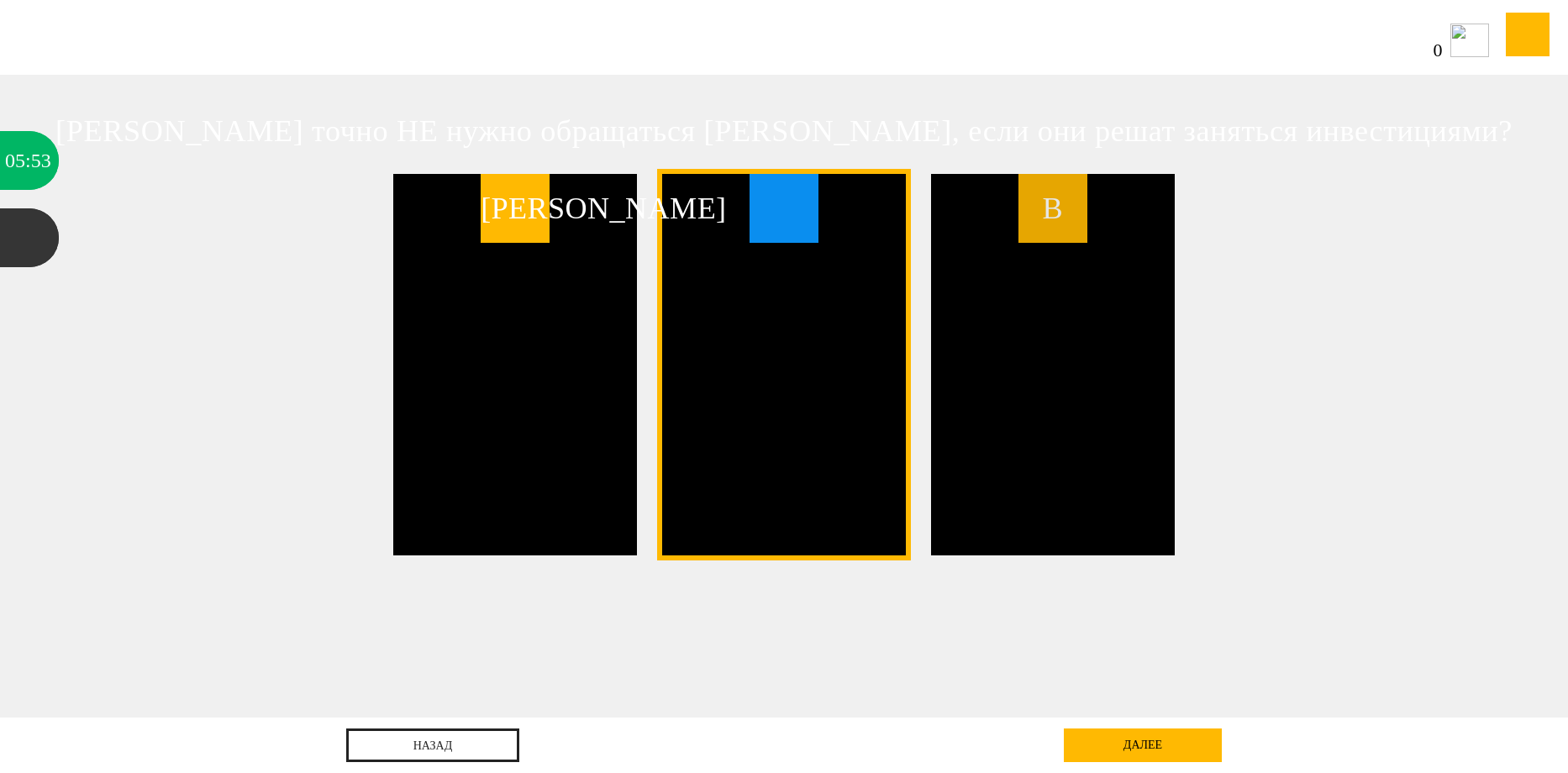
click at [1077, 220] on span "В" at bounding box center [1052, 208] width 69 height 69
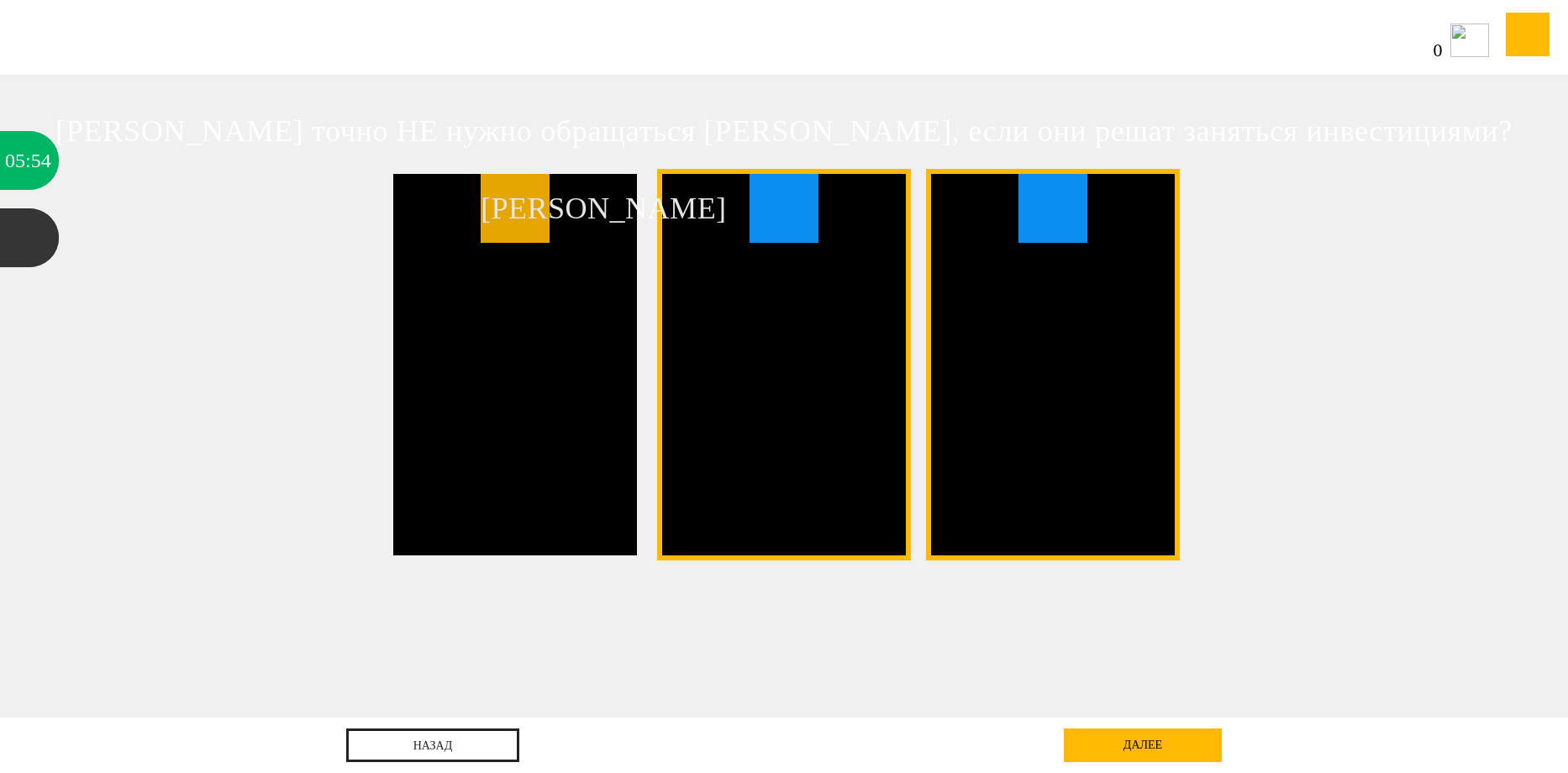
click at [498, 228] on span "[PERSON_NAME]" at bounding box center [515, 208] width 69 height 69
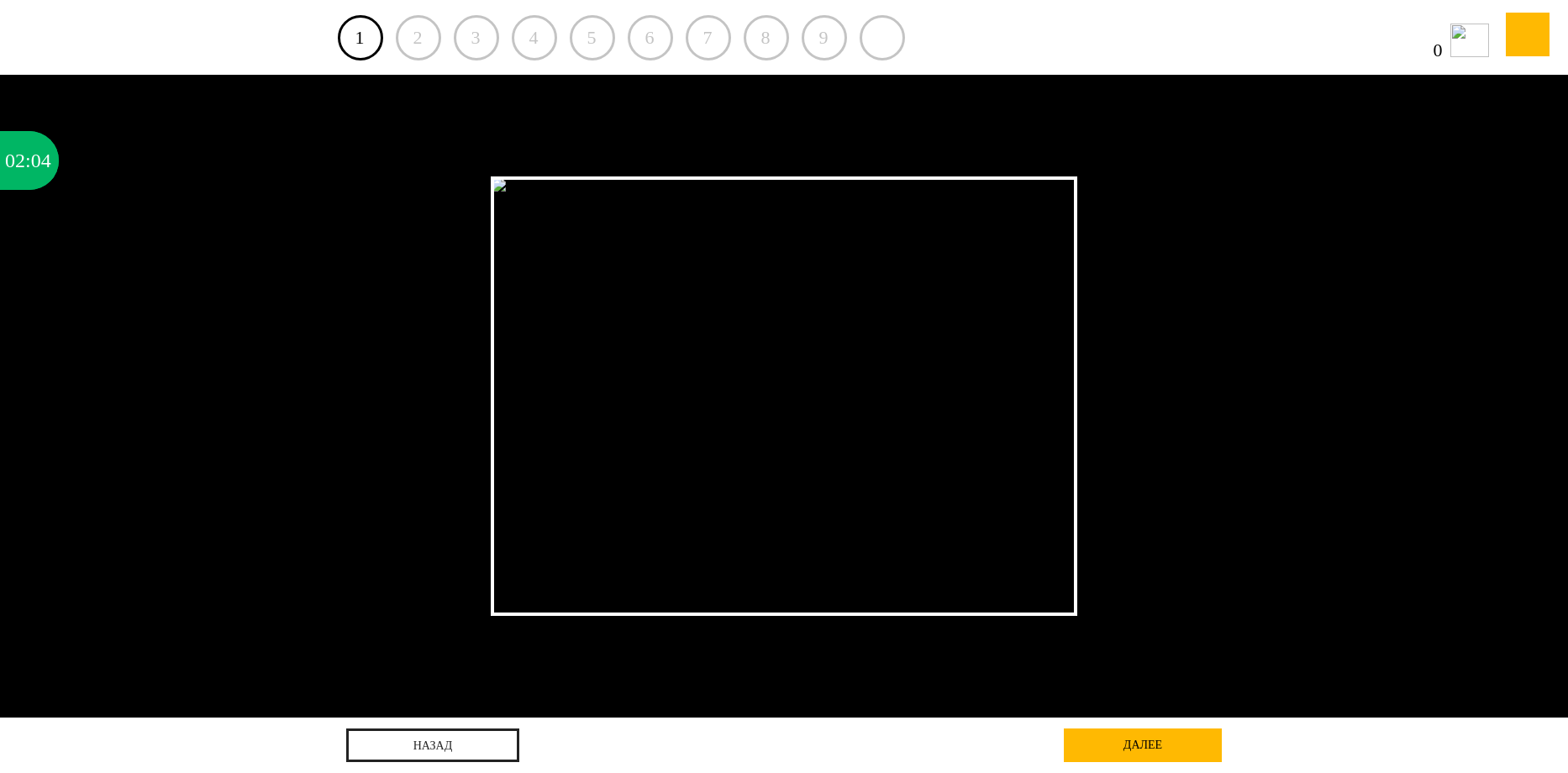
click at [629, 283] on img at bounding box center [784, 396] width 586 height 439
click at [498, 182] on img at bounding box center [784, 396] width 586 height 439
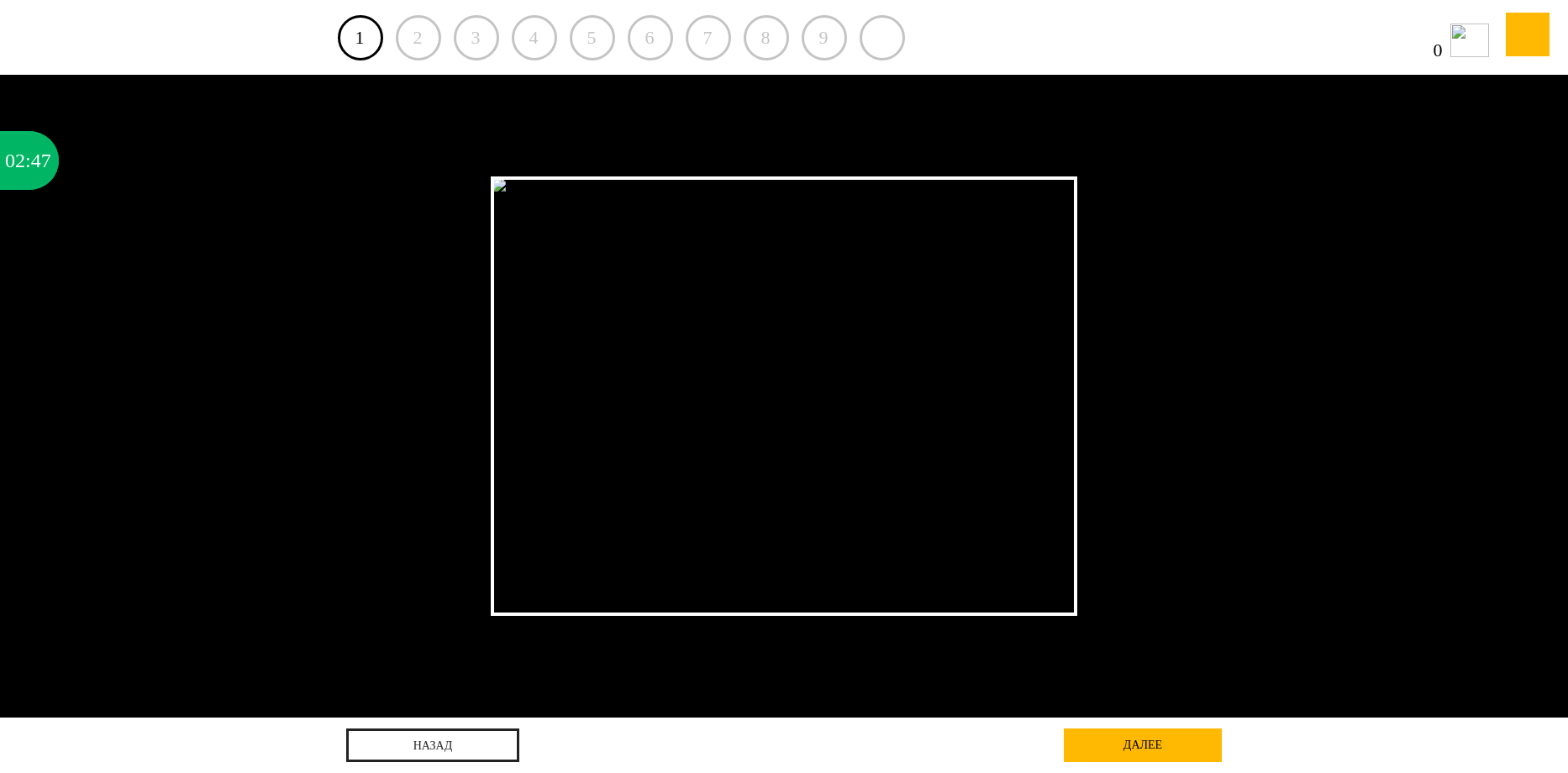
click at [498, 182] on img at bounding box center [784, 396] width 586 height 439
click at [369, 268] on div at bounding box center [784, 396] width 971 height 643
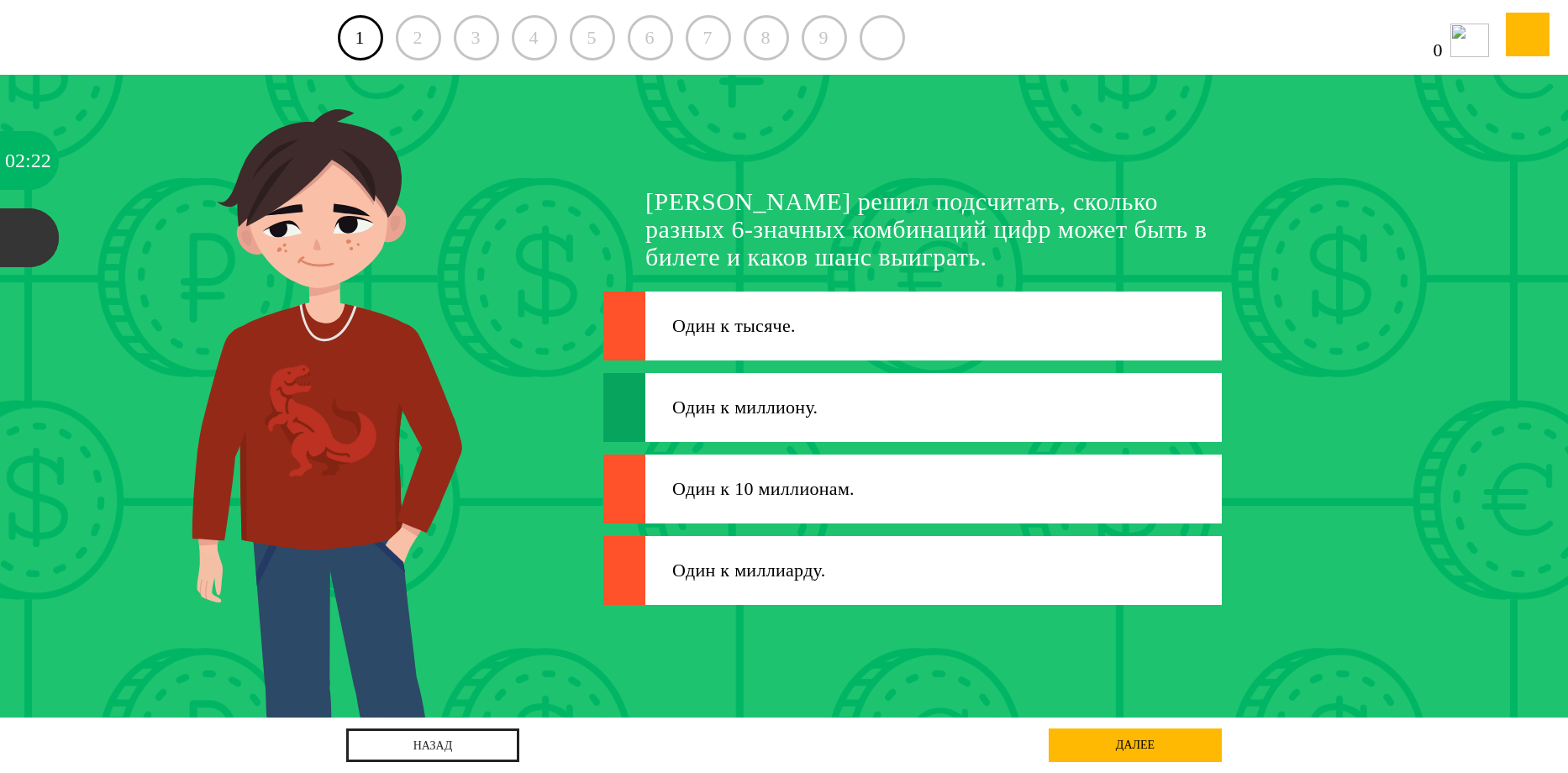
click at [666, 500] on div "Один к 10 миллионам." at bounding box center [896, 488] width 501 height 69
click at [595, 477] on icon at bounding box center [767, 523] width 1910 height 1098
click at [653, 563] on div "Один к миллиарду." at bounding box center [736, 570] width 181 height 20
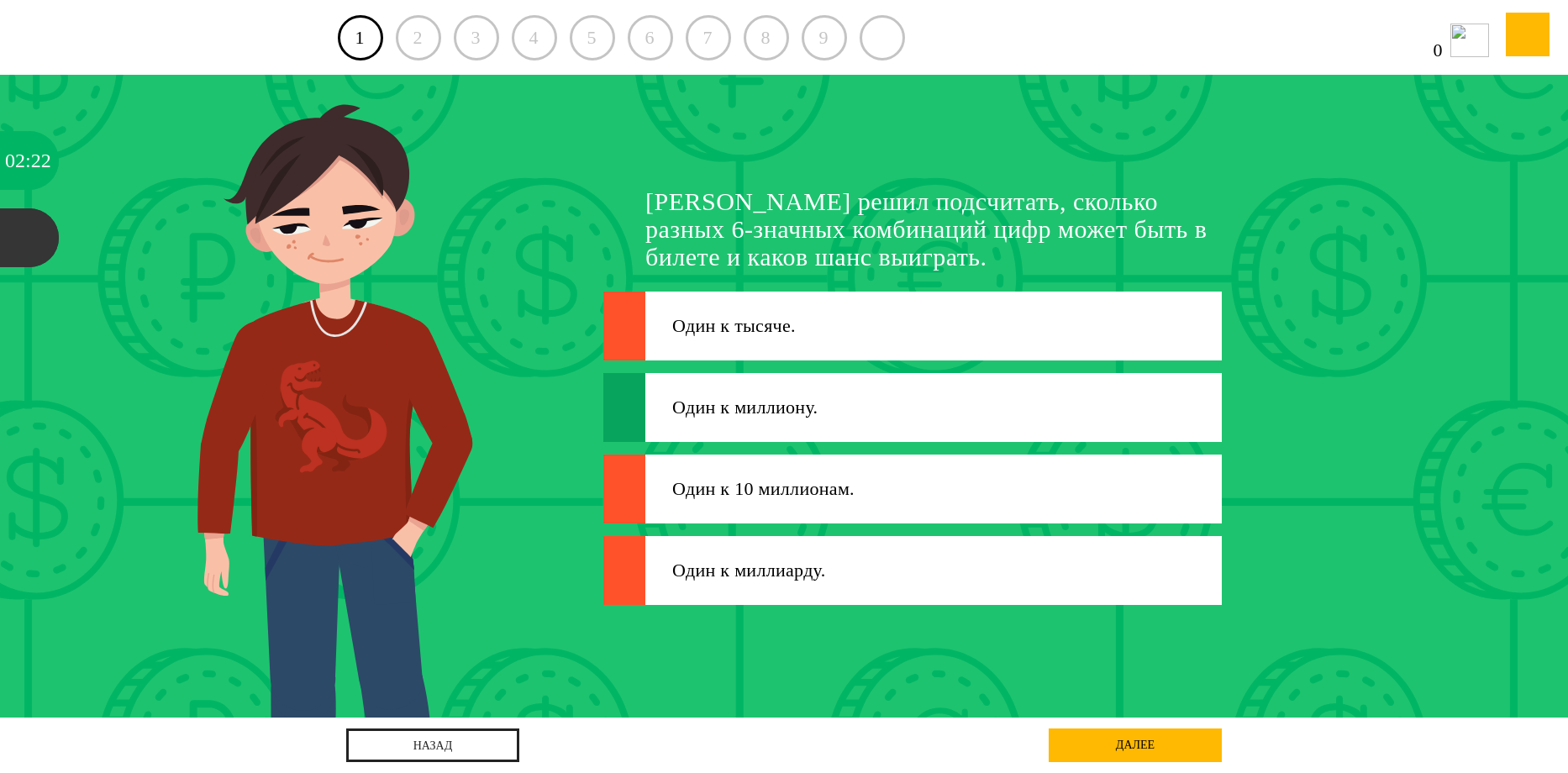
click at [606, 291] on icon at bounding box center [767, 523] width 1910 height 1098
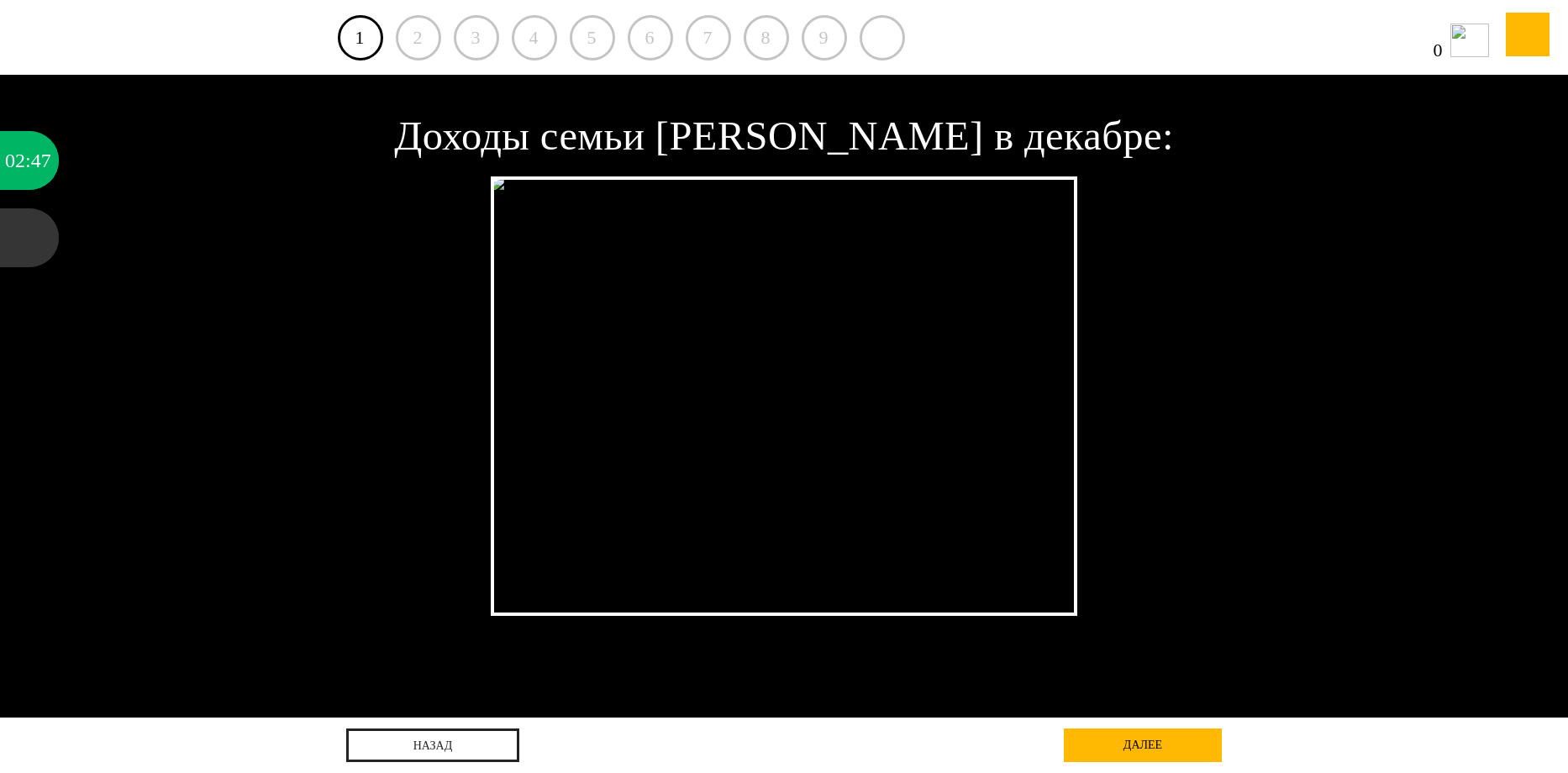
click at [500, 188] on img at bounding box center [545, 183] width 109 height 13
click at [755, 293] on div at bounding box center [784, 396] width 586 height 439
click at [498, 180] on img at bounding box center [545, 183] width 109 height 13
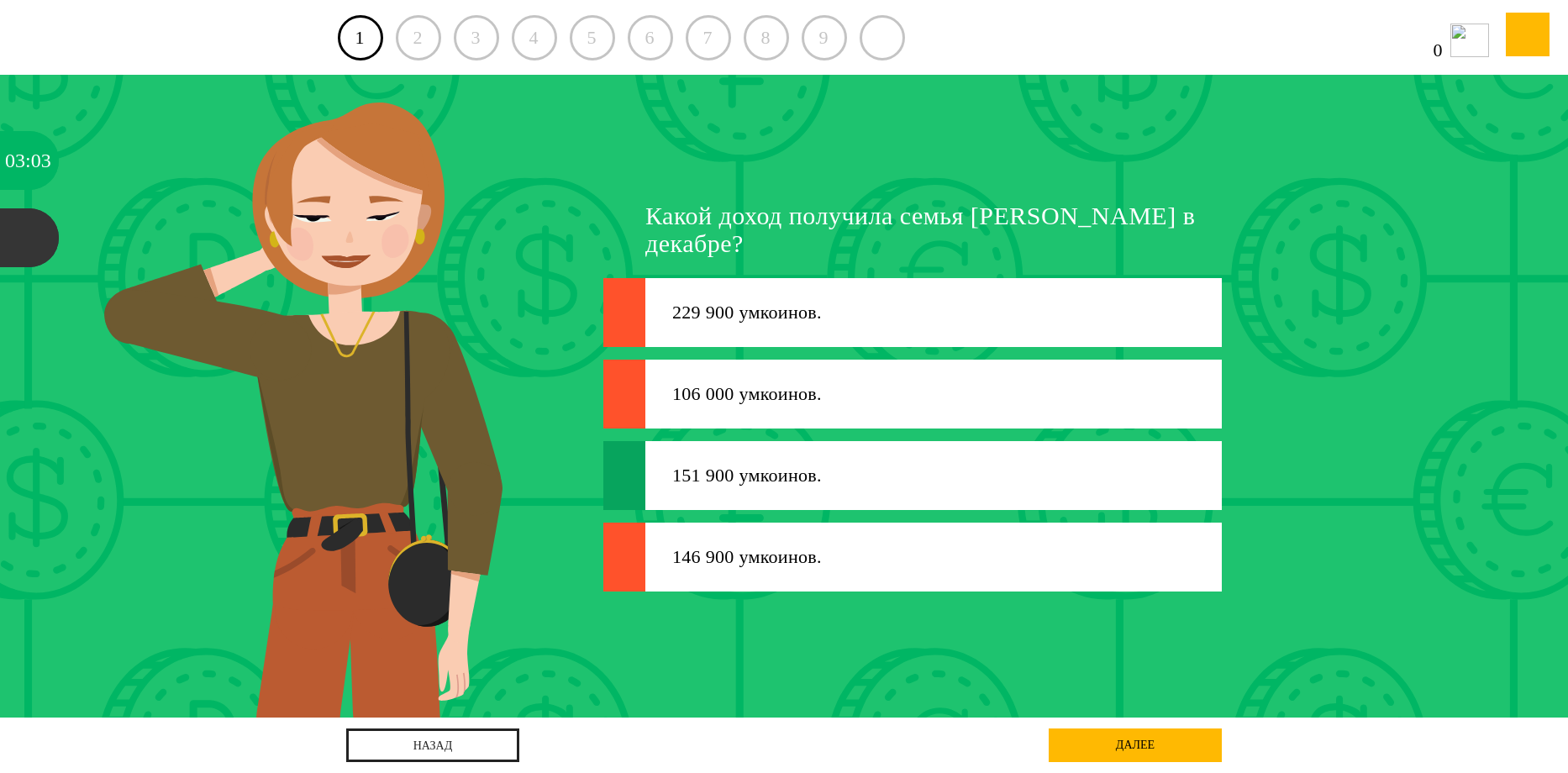
click at [668, 142] on g at bounding box center [779, 517] width 2128 height 1109
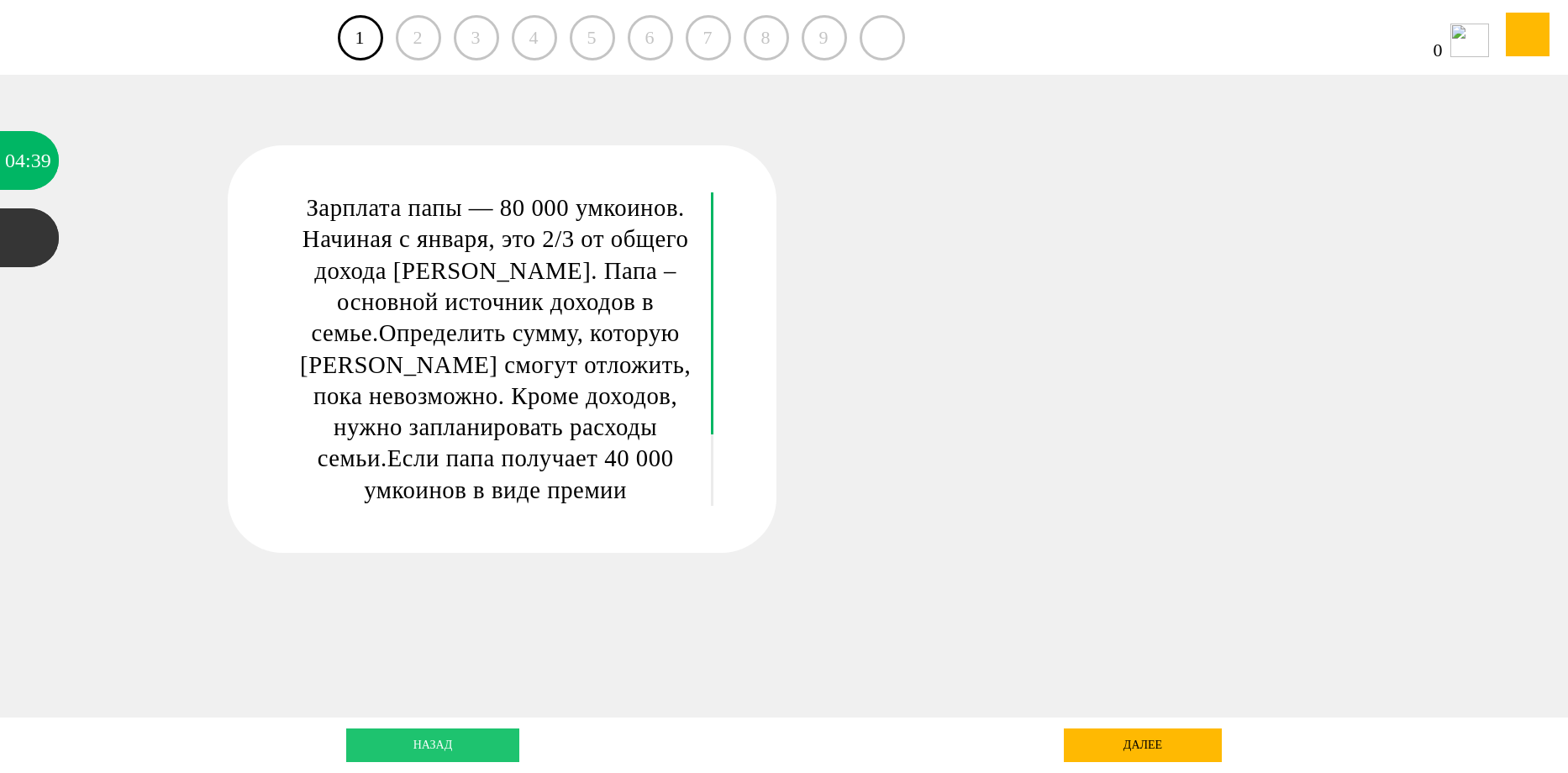
click at [422, 736] on link "назад" at bounding box center [432, 745] width 173 height 33
